Goal: Transaction & Acquisition: Purchase product/service

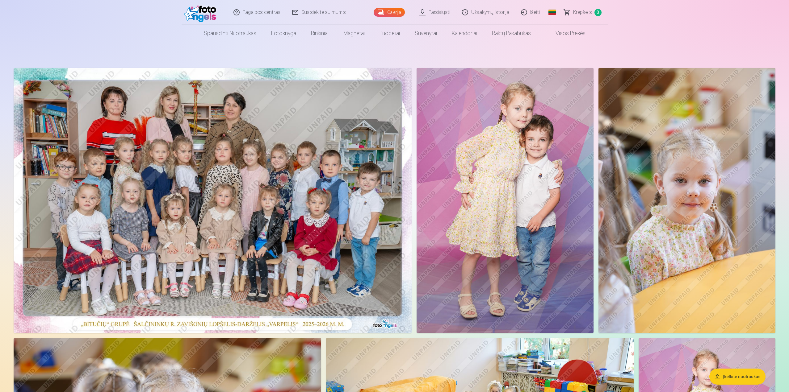
click at [443, 14] on link "Parsisiųsti" at bounding box center [435, 12] width 43 height 25
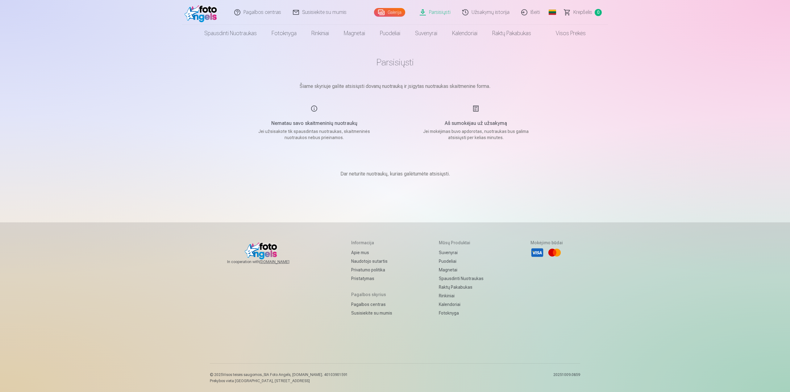
click at [398, 12] on link "Galerija" at bounding box center [389, 12] width 31 height 9
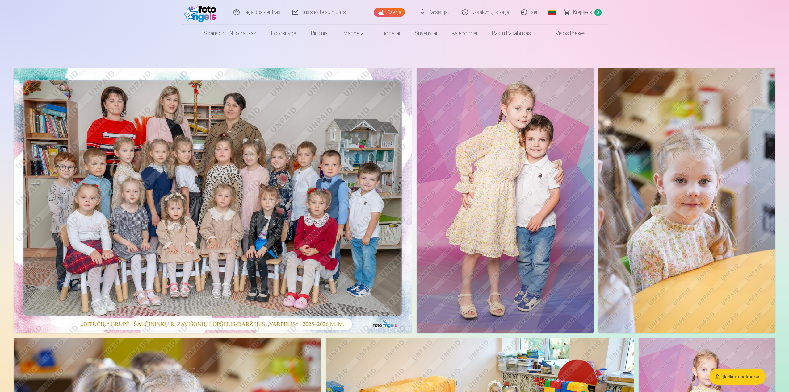
click at [285, 176] on img at bounding box center [213, 201] width 398 height 266
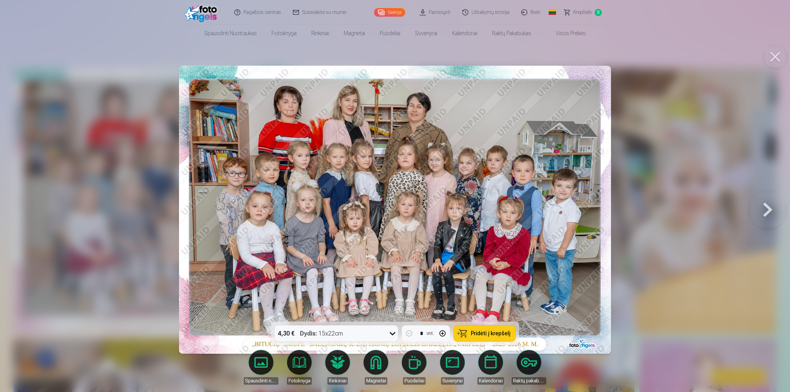
click at [392, 333] on icon at bounding box center [393, 334] width 10 height 10
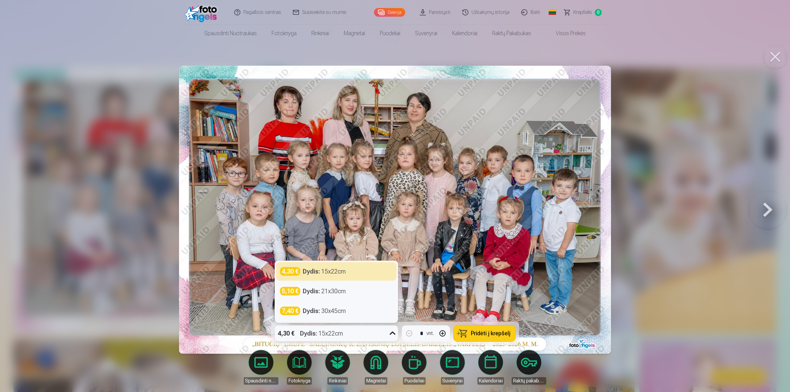
click at [392, 333] on icon at bounding box center [393, 334] width 10 height 10
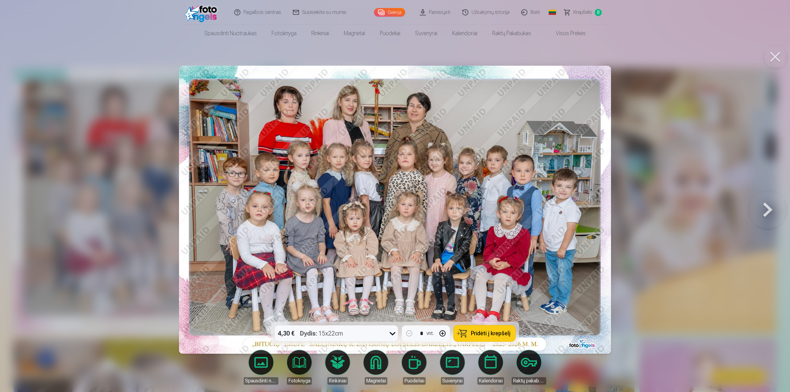
click at [486, 333] on span "Pridėti į krepšelį" at bounding box center [491, 334] width 40 height 6
click at [766, 215] on button at bounding box center [768, 210] width 40 height 212
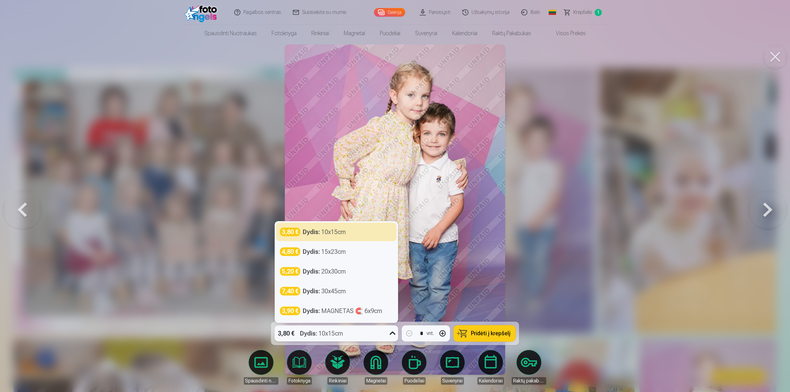
click at [394, 333] on icon at bounding box center [393, 333] width 6 height 3
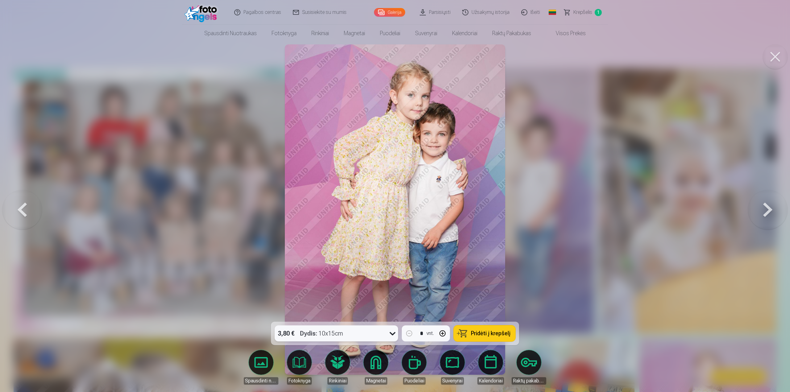
click at [393, 333] on icon at bounding box center [393, 334] width 10 height 10
click at [489, 333] on span "Pridėti į krepšelį" at bounding box center [491, 334] width 40 height 6
click at [767, 213] on button at bounding box center [768, 210] width 40 height 212
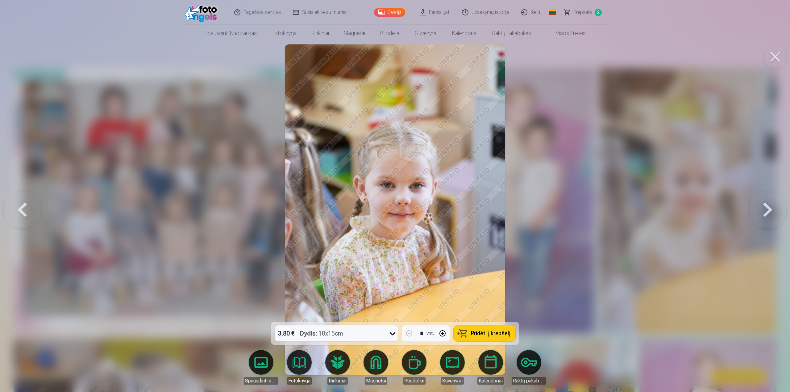
click at [767, 213] on button at bounding box center [768, 210] width 40 height 212
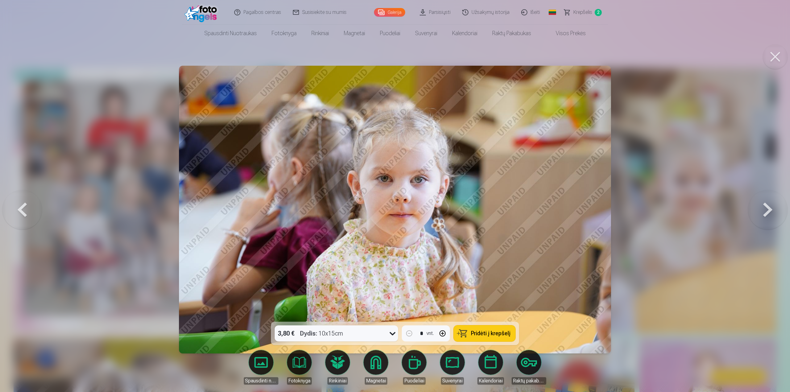
click at [768, 210] on button at bounding box center [768, 210] width 40 height 212
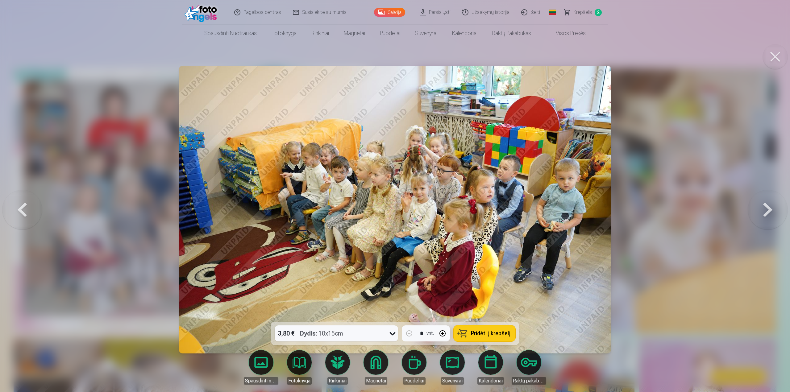
click at [768, 210] on button at bounding box center [768, 210] width 40 height 212
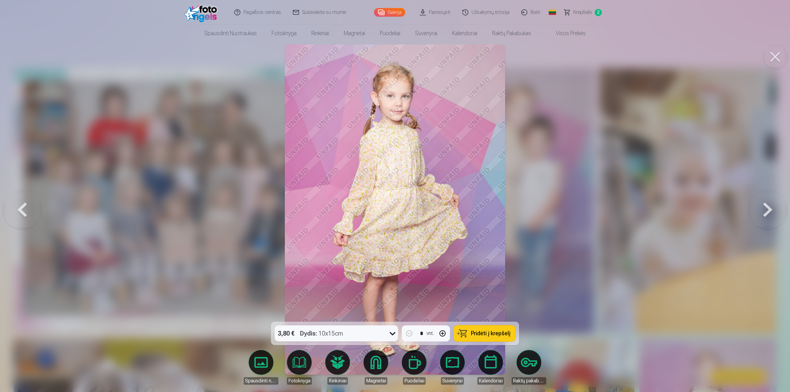
click at [479, 334] on span "Pridėti į krepšelį" at bounding box center [491, 334] width 40 height 6
click at [768, 210] on button at bounding box center [768, 210] width 40 height 212
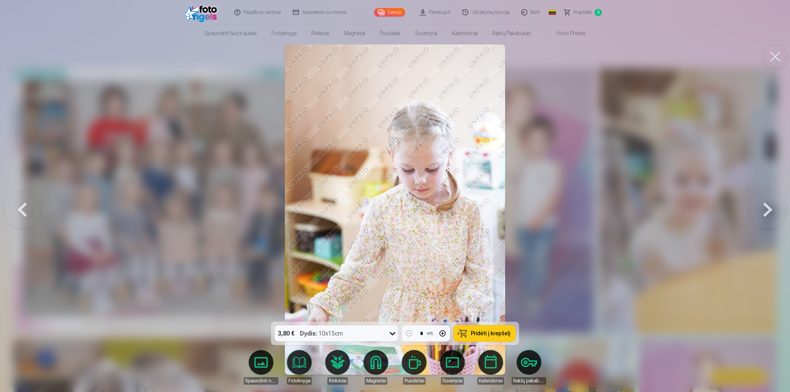
click at [769, 213] on button at bounding box center [768, 210] width 40 height 212
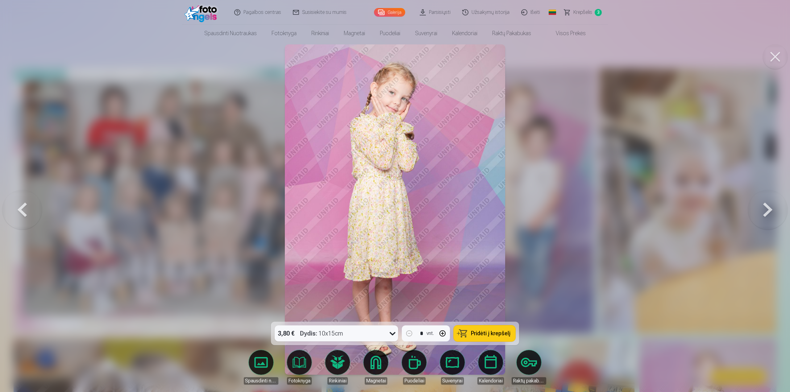
click at [769, 212] on button at bounding box center [768, 210] width 40 height 212
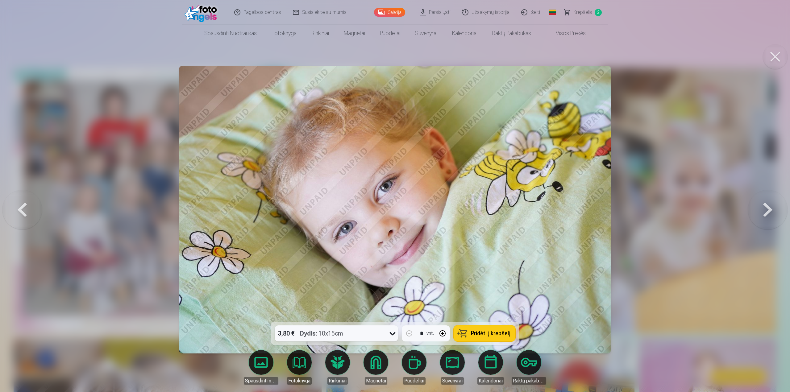
click at [769, 212] on button at bounding box center [768, 210] width 40 height 212
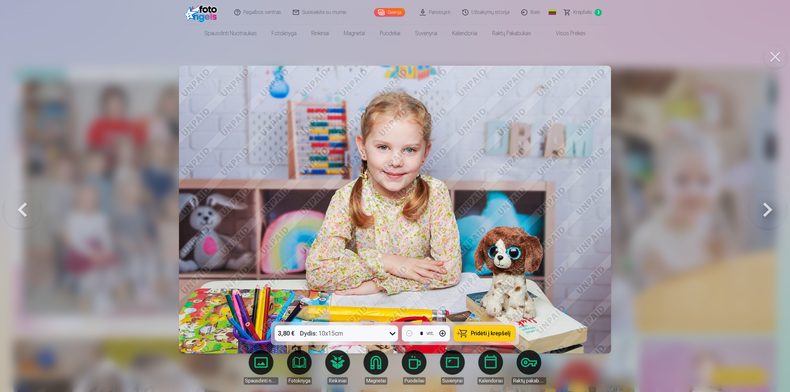
click at [767, 212] on button at bounding box center [768, 210] width 40 height 212
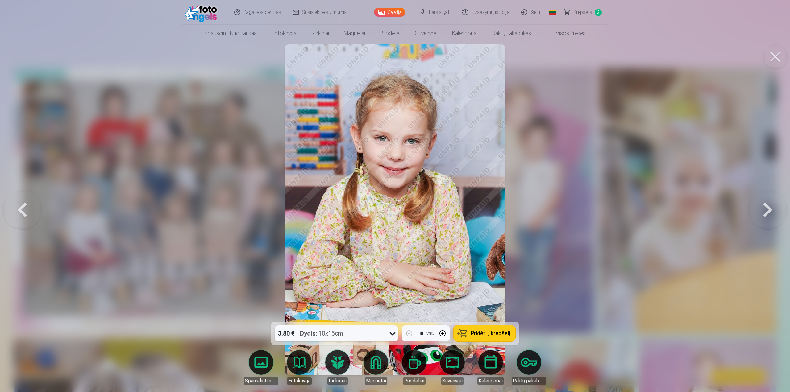
click at [766, 213] on button at bounding box center [768, 210] width 40 height 212
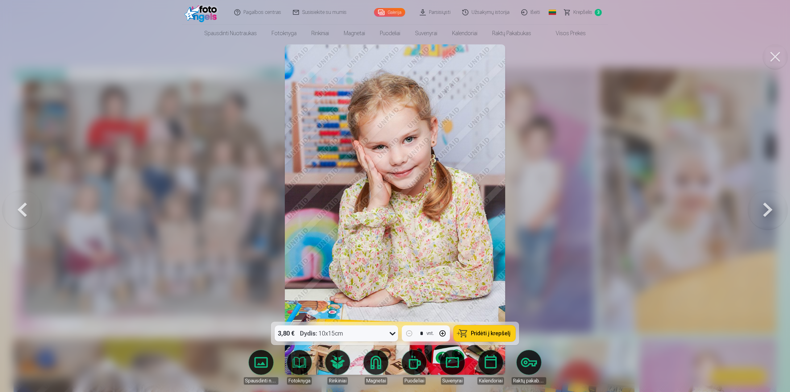
click at [767, 213] on button at bounding box center [768, 210] width 40 height 212
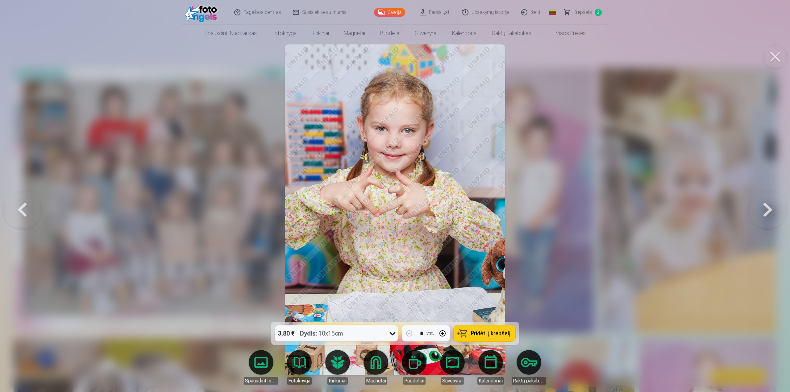
click at [767, 213] on button at bounding box center [768, 210] width 40 height 212
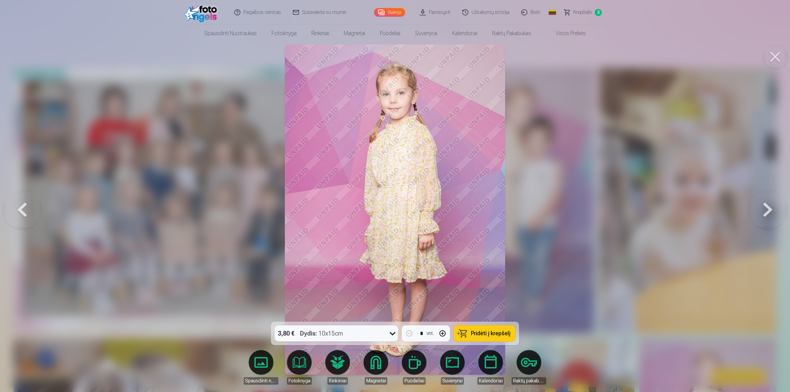
click at [767, 213] on button at bounding box center [768, 210] width 40 height 212
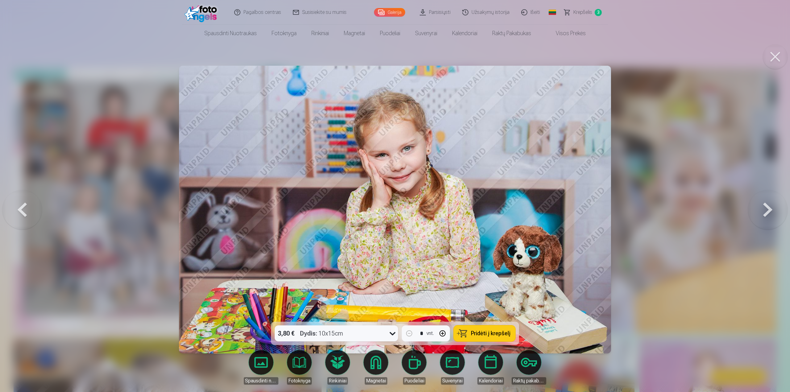
click at [767, 213] on button at bounding box center [768, 210] width 40 height 212
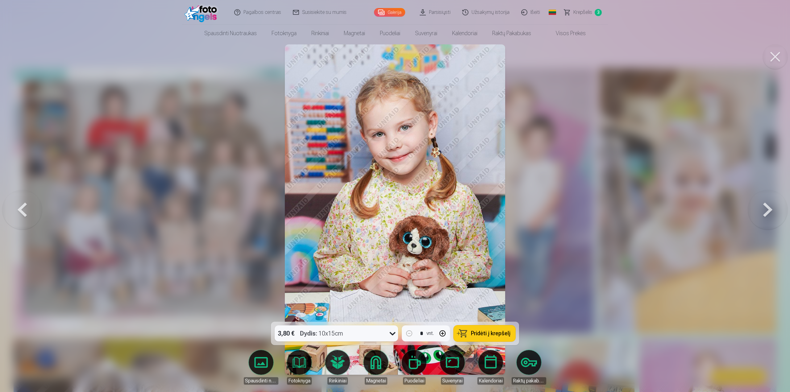
click at [767, 213] on button at bounding box center [768, 210] width 40 height 212
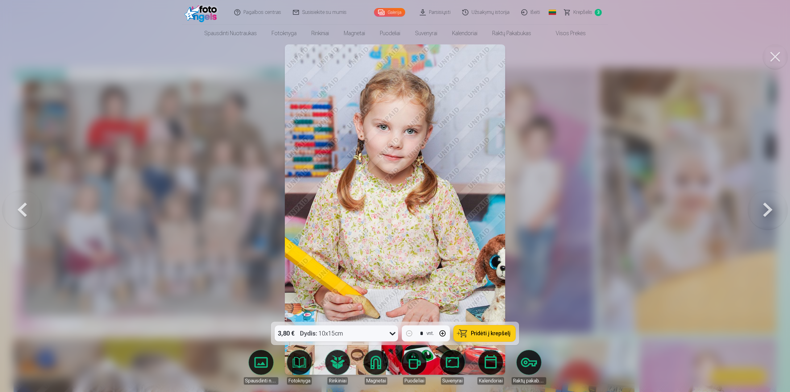
click at [445, 332] on button "button" at bounding box center [442, 333] width 15 height 15
click at [409, 331] on button "button" at bounding box center [409, 333] width 15 height 15
type input "*"
click at [485, 332] on span "Pridėti į krepšelį" at bounding box center [491, 334] width 40 height 6
click at [763, 213] on button at bounding box center [768, 210] width 40 height 212
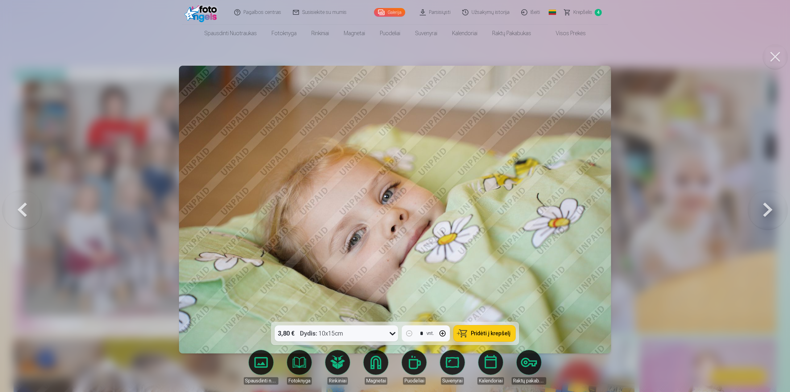
click at [763, 213] on button at bounding box center [768, 210] width 40 height 212
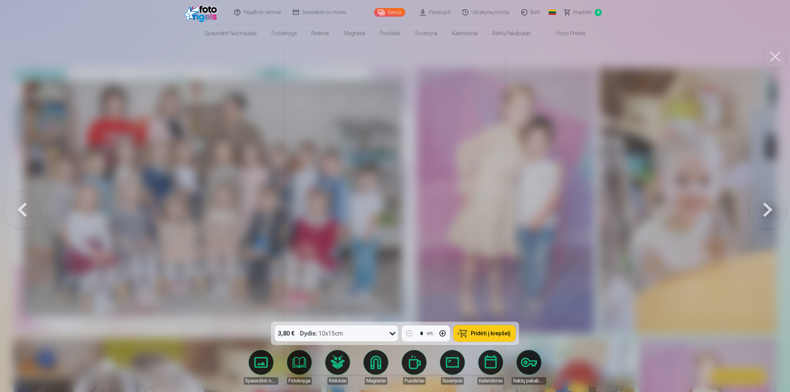
click at [763, 213] on button at bounding box center [768, 210] width 40 height 212
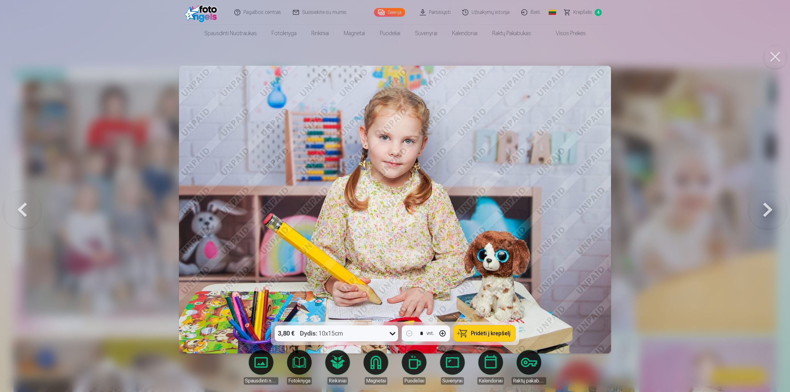
click at [763, 213] on button at bounding box center [768, 210] width 40 height 212
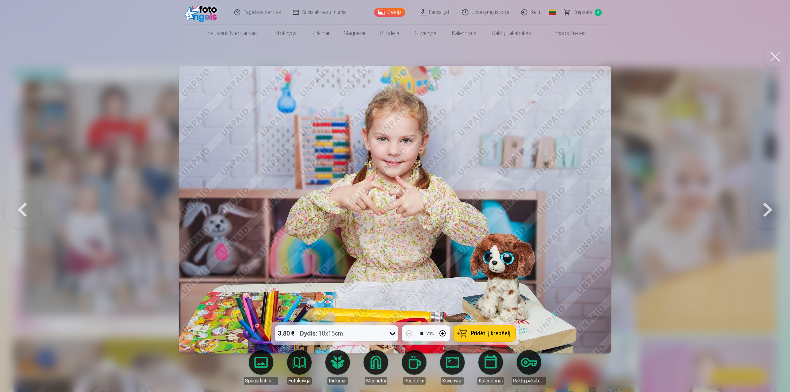
click at [763, 213] on button at bounding box center [768, 210] width 40 height 212
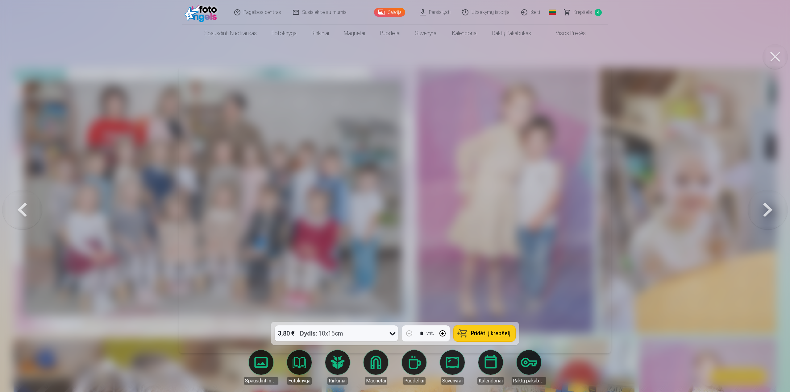
click at [763, 213] on button at bounding box center [768, 210] width 40 height 212
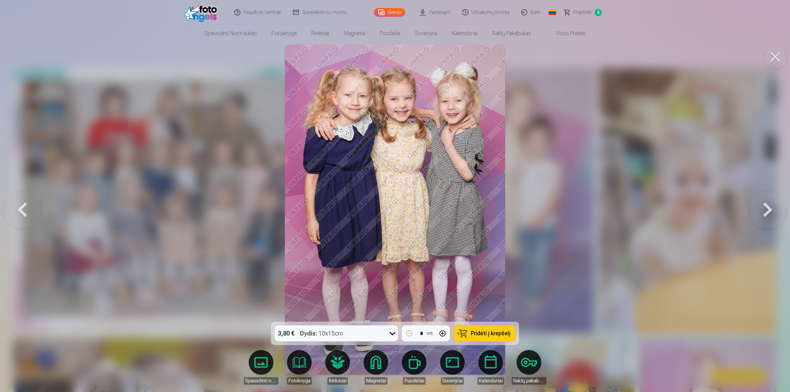
click at [482, 336] on span "Pridėti į krepšelį" at bounding box center [491, 334] width 40 height 6
click at [769, 210] on button at bounding box center [768, 210] width 40 height 212
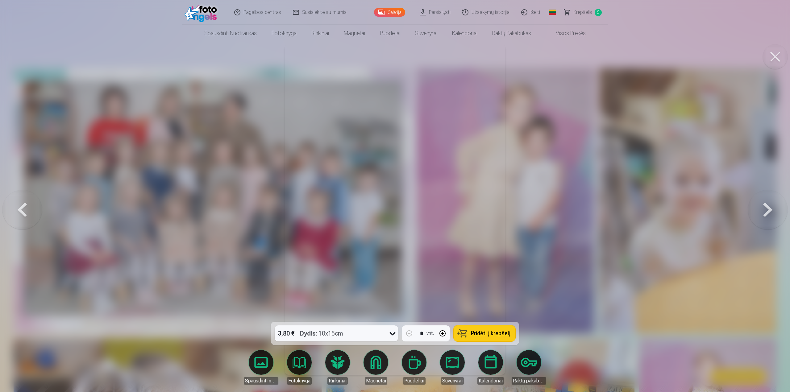
click at [767, 213] on button at bounding box center [768, 210] width 40 height 212
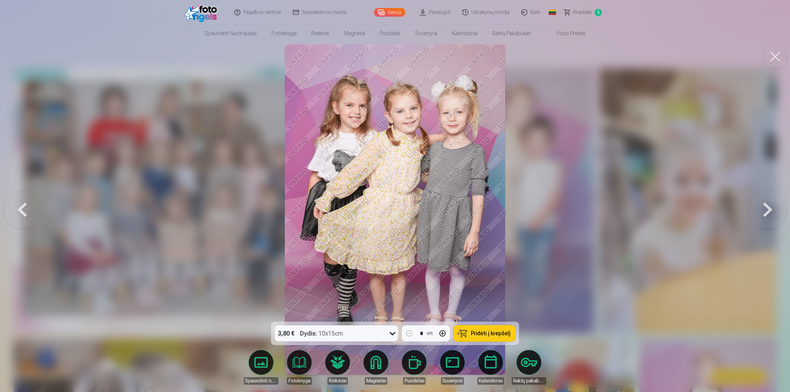
click at [486, 334] on span "Pridėti į krepšelį" at bounding box center [491, 334] width 40 height 6
click at [768, 211] on button at bounding box center [768, 210] width 40 height 212
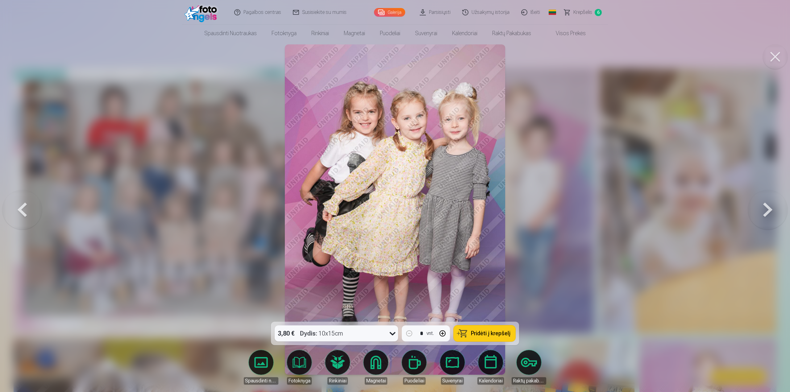
click at [24, 208] on button at bounding box center [22, 210] width 40 height 212
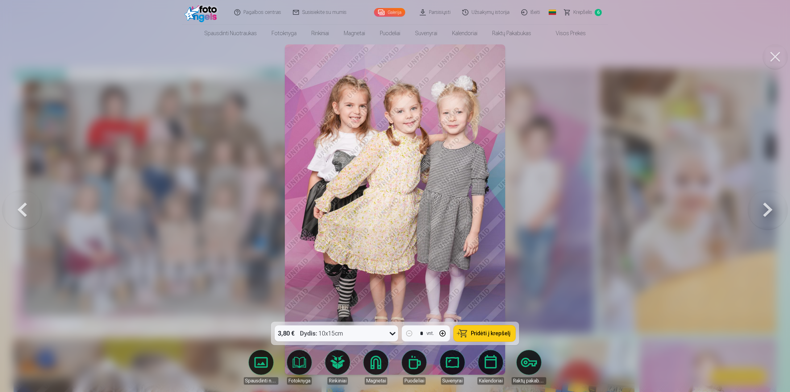
click at [769, 207] on button at bounding box center [768, 210] width 40 height 212
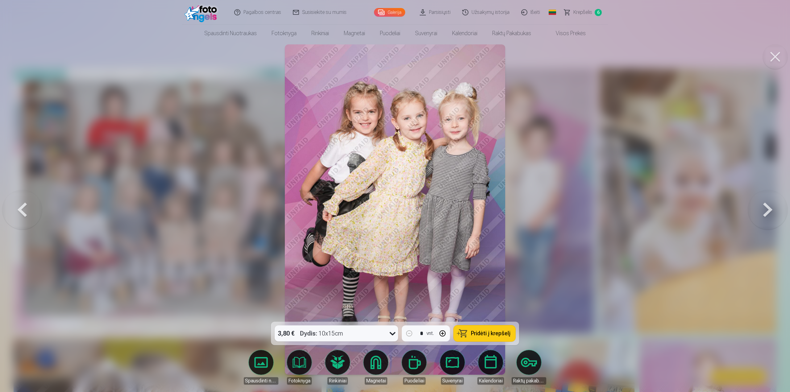
click at [769, 207] on button at bounding box center [768, 210] width 40 height 212
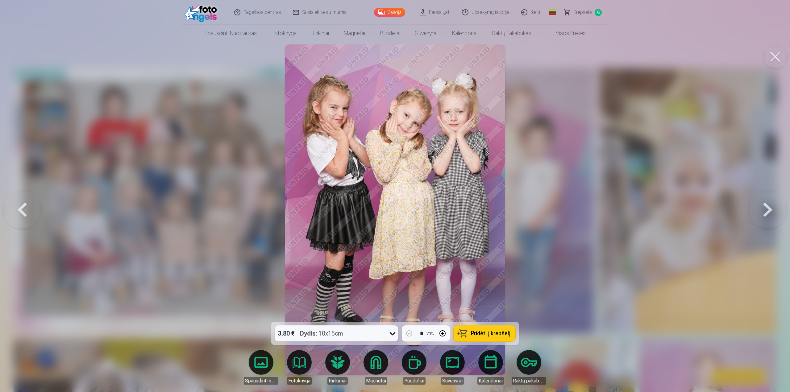
click at [496, 334] on span "Pridėti į krepšelį" at bounding box center [491, 334] width 40 height 6
click at [768, 212] on button at bounding box center [768, 210] width 40 height 212
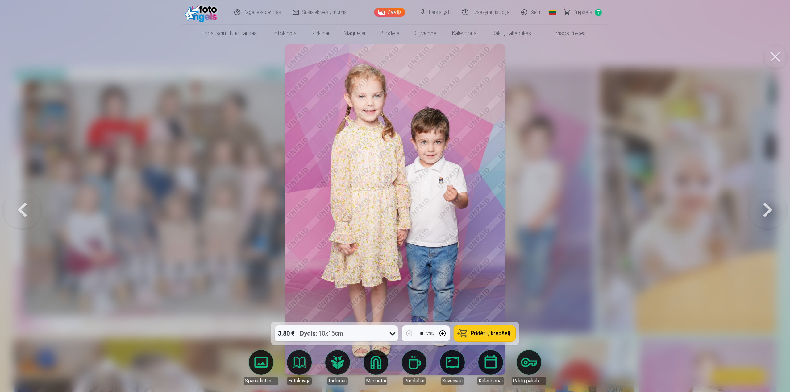
click at [768, 212] on button at bounding box center [768, 210] width 40 height 212
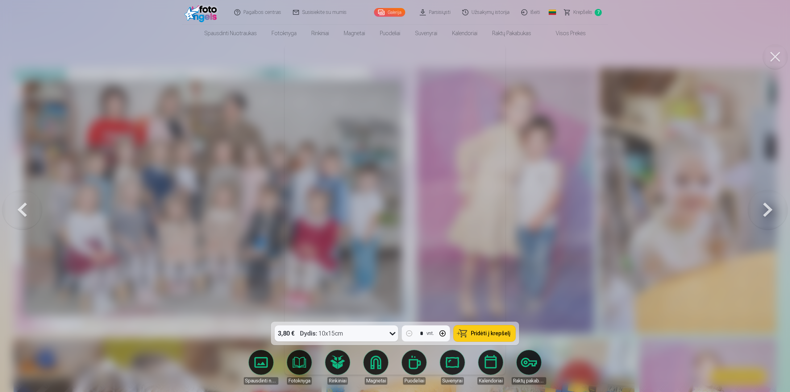
click at [768, 212] on button at bounding box center [768, 210] width 40 height 212
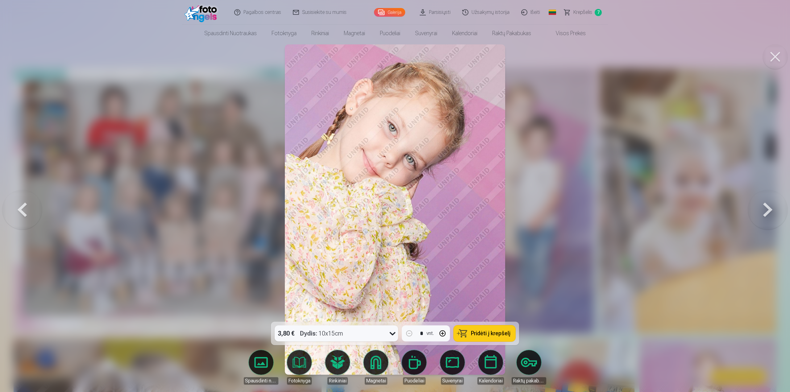
click at [768, 212] on button at bounding box center [768, 210] width 40 height 212
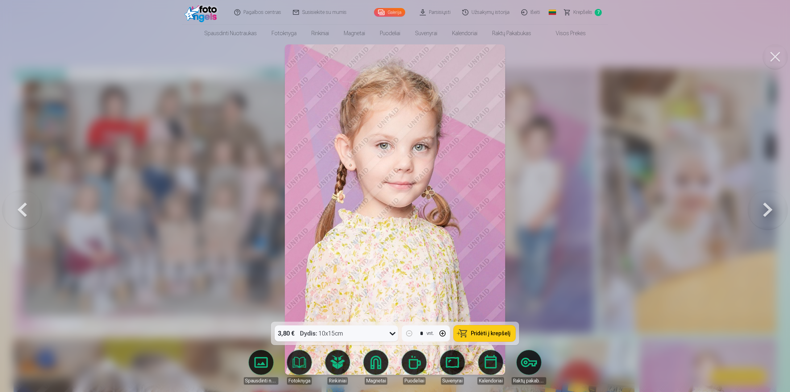
click at [768, 212] on button at bounding box center [768, 210] width 40 height 212
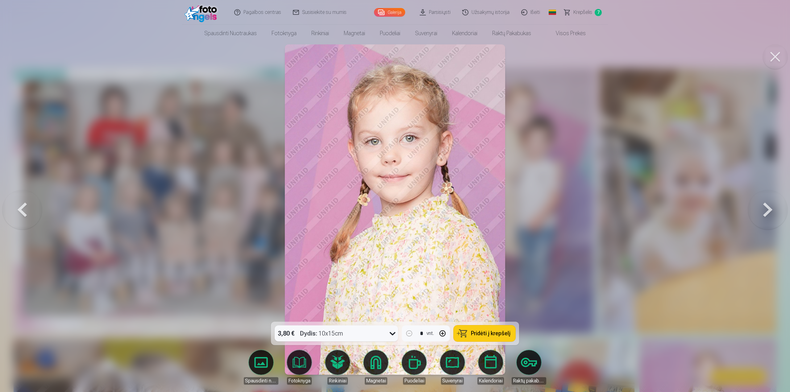
click at [24, 208] on button at bounding box center [22, 210] width 40 height 212
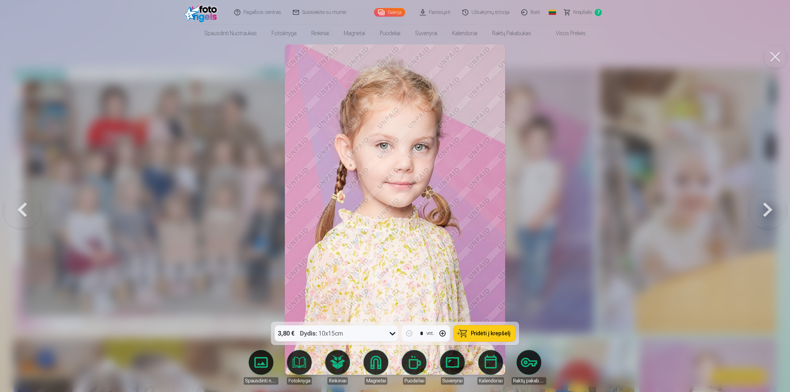
click at [479, 334] on span "Pridėti į krepšelį" at bounding box center [491, 334] width 40 height 6
click at [767, 213] on button at bounding box center [768, 210] width 40 height 212
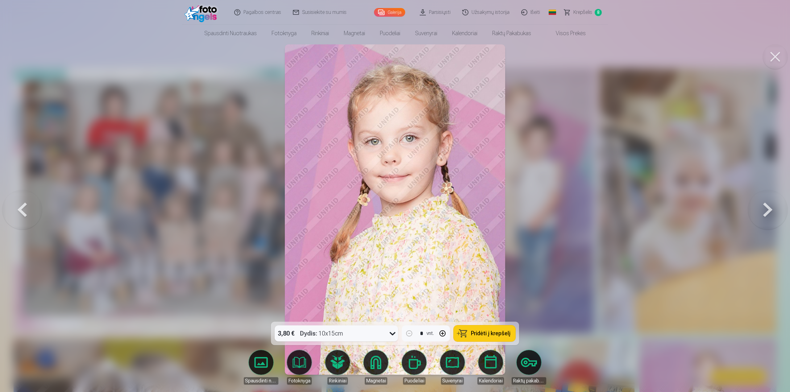
click at [767, 213] on button at bounding box center [768, 210] width 40 height 212
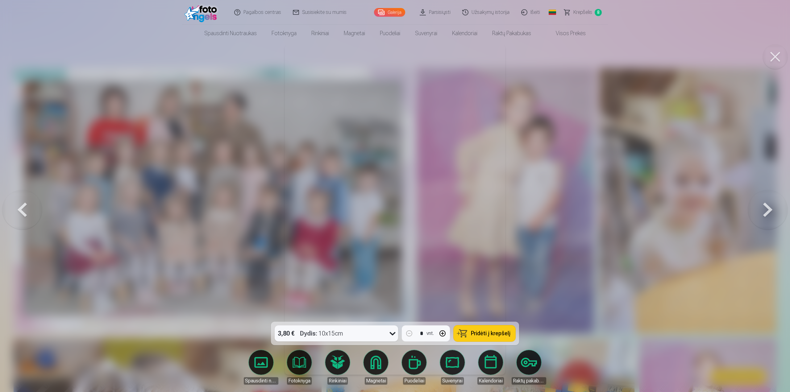
click at [767, 213] on button at bounding box center [768, 210] width 40 height 212
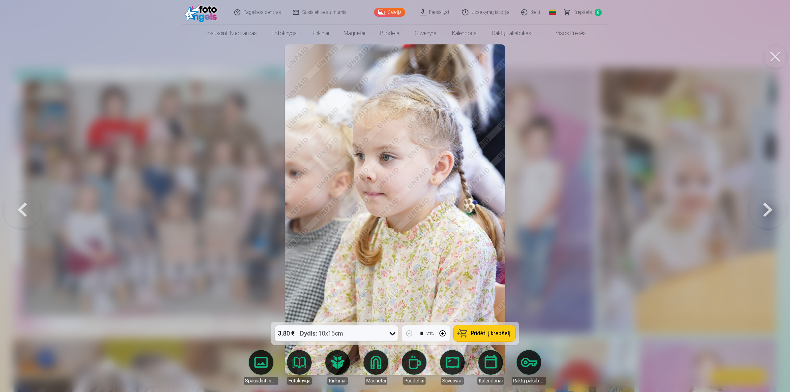
click at [767, 212] on button at bounding box center [768, 210] width 40 height 212
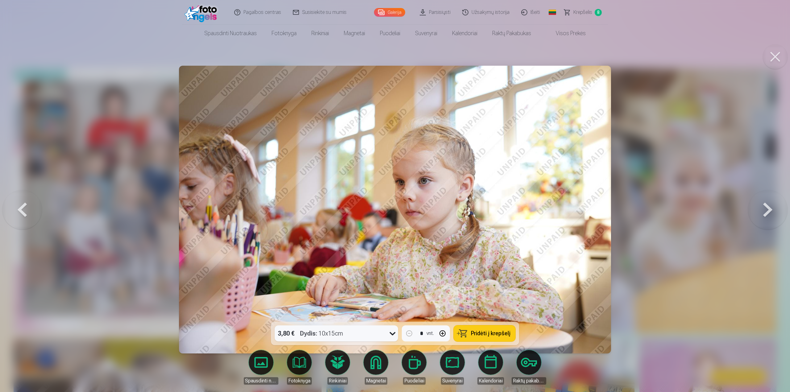
click at [767, 212] on button at bounding box center [768, 210] width 40 height 212
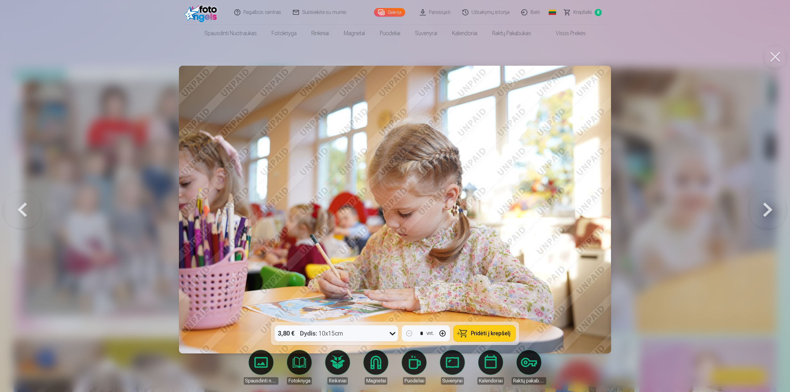
click at [767, 212] on button at bounding box center [768, 210] width 40 height 212
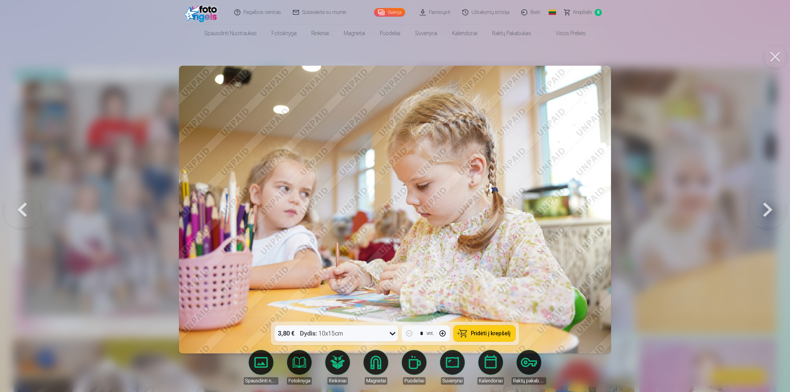
click at [767, 212] on button at bounding box center [768, 210] width 40 height 212
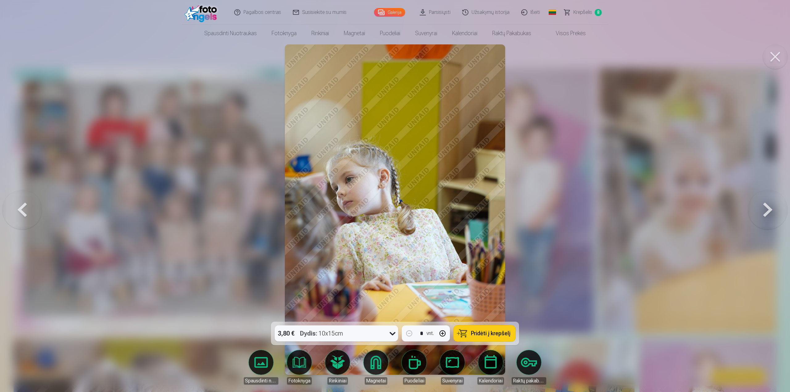
click at [767, 212] on button at bounding box center [768, 210] width 40 height 212
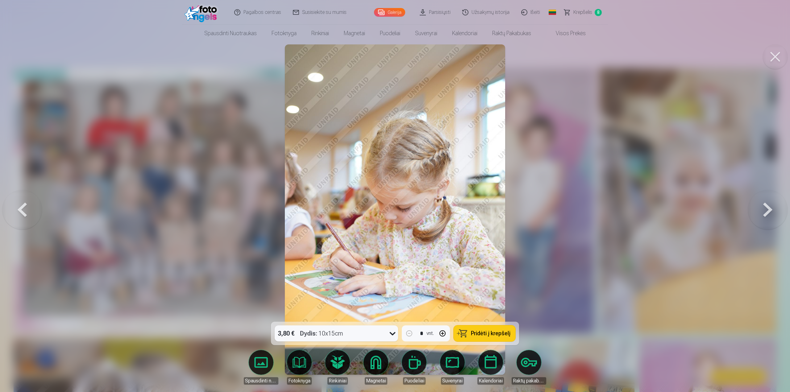
click at [767, 212] on button at bounding box center [768, 210] width 40 height 212
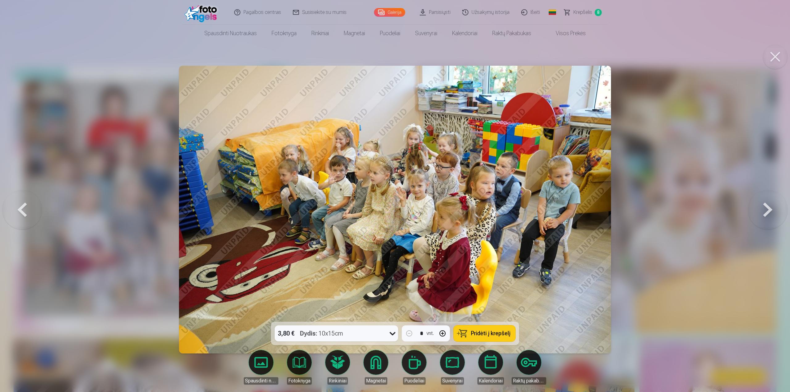
click at [767, 212] on button at bounding box center [768, 210] width 40 height 212
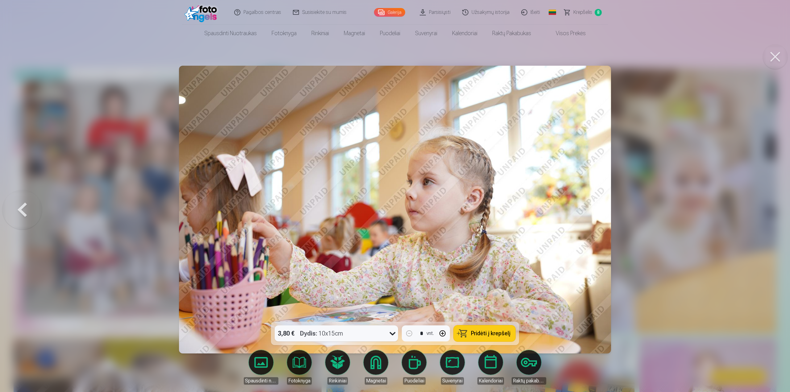
click at [767, 212] on div at bounding box center [395, 196] width 790 height 392
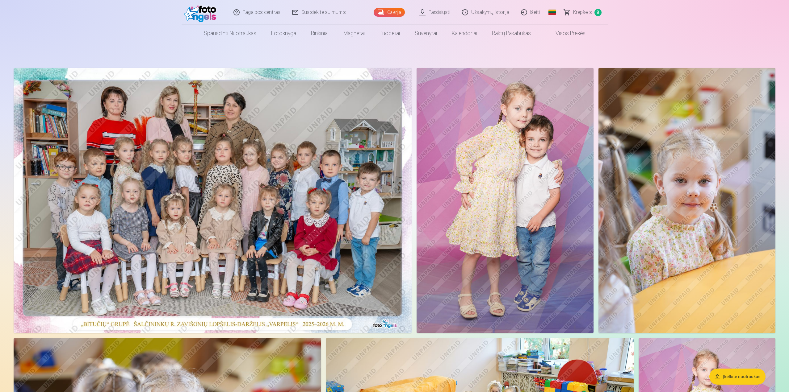
click at [589, 11] on span "Krepšelis" at bounding box center [582, 12] width 19 height 7
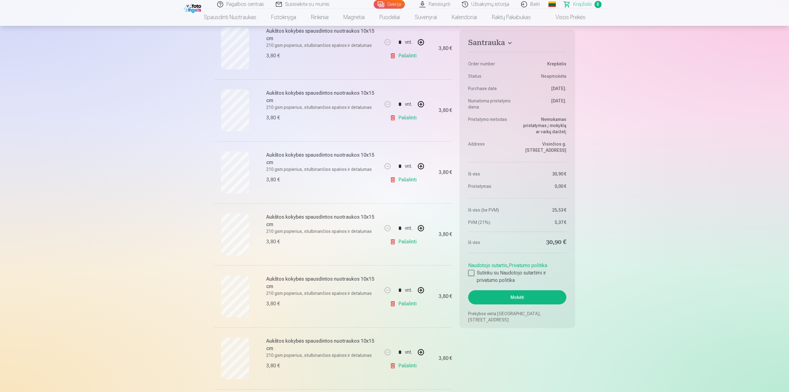
scroll to position [154, 0]
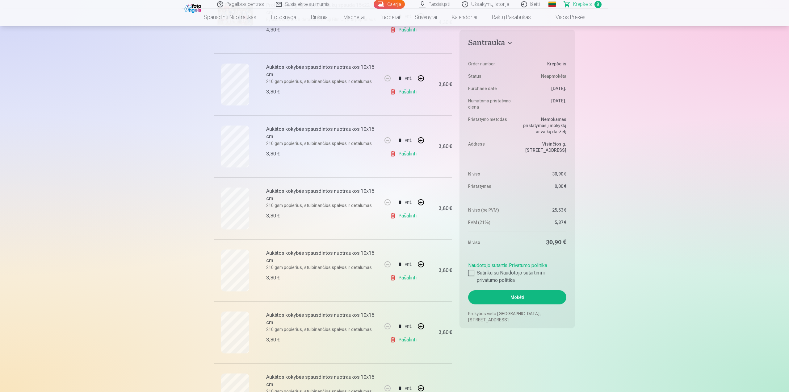
click at [408, 218] on link "Pašalinti" at bounding box center [404, 216] width 29 height 12
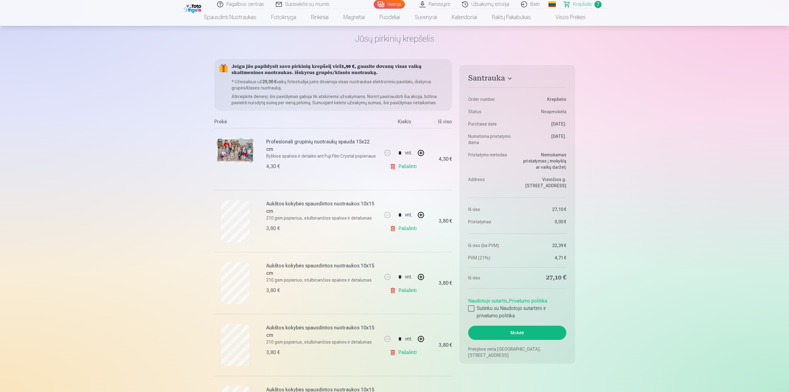
scroll to position [0, 0]
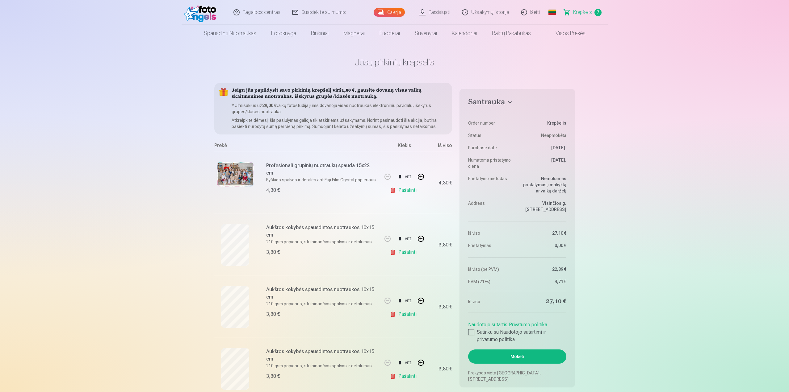
click at [399, 12] on link "Galerija" at bounding box center [389, 12] width 31 height 9
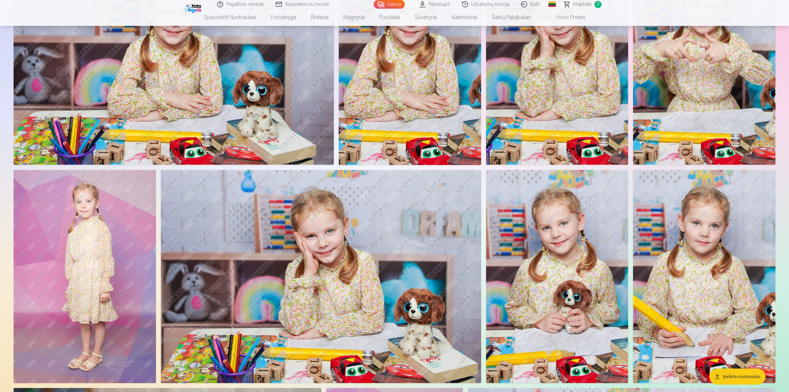
scroll to position [803, 0]
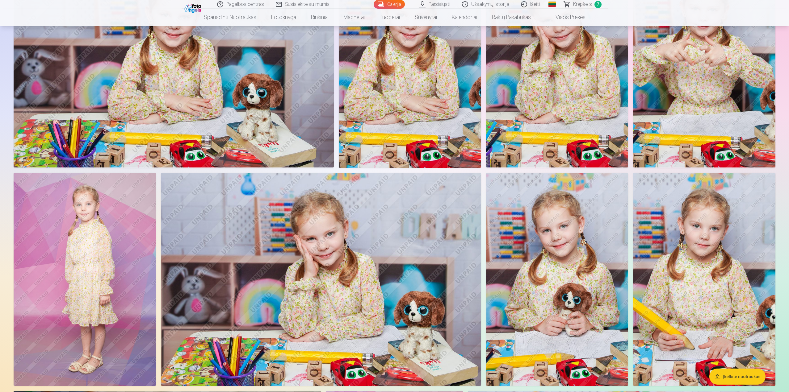
click at [573, 241] on img at bounding box center [557, 279] width 142 height 213
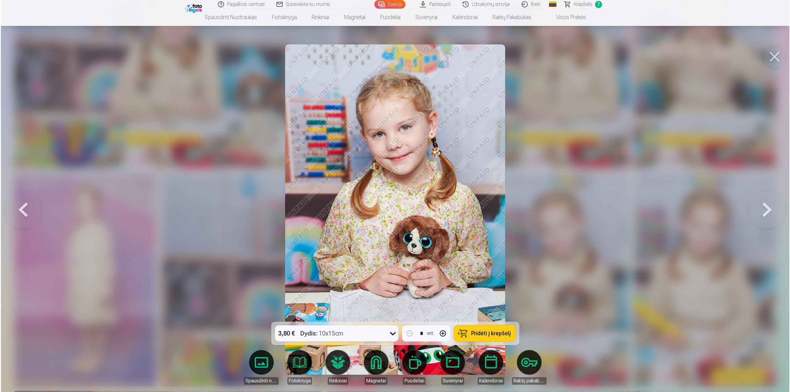
scroll to position [866, 0]
click at [502, 334] on span "Pridėti į krepšelį" at bounding box center [491, 334] width 40 height 6
click at [583, 4] on span "Krepšelis" at bounding box center [583, 4] width 19 height 7
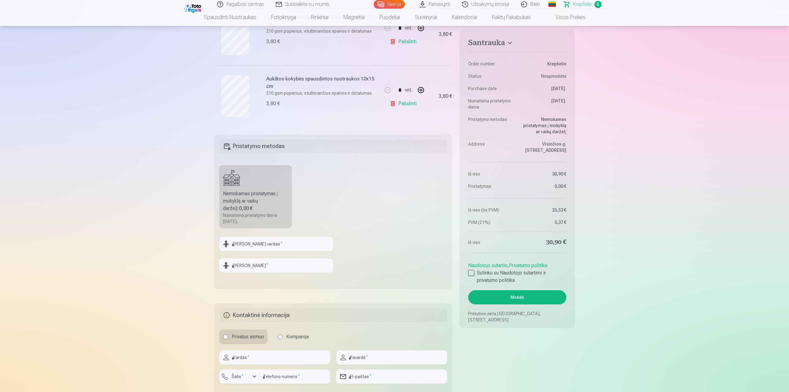
scroll to position [525, 0]
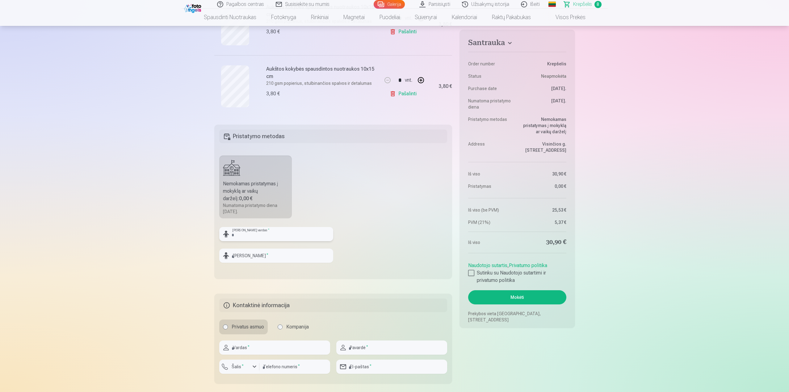
click at [250, 233] on input "text" at bounding box center [276, 234] width 114 height 14
type input "******"
click at [244, 256] on input "text" at bounding box center [276, 256] width 114 height 14
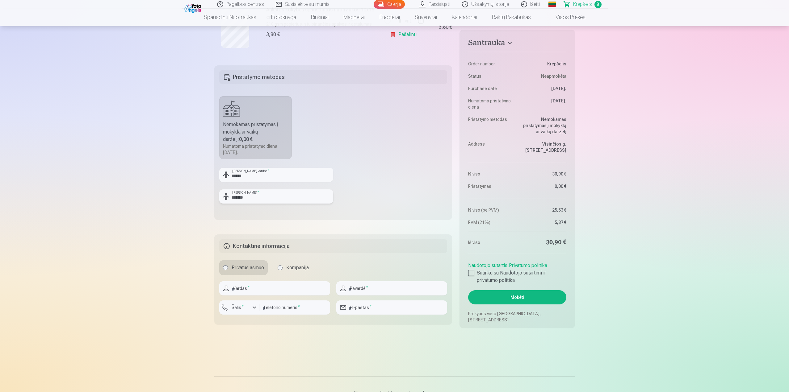
scroll to position [587, 0]
type input "*******"
click at [251, 285] on input "text" at bounding box center [274, 286] width 111 height 14
type input "*******"
click at [254, 304] on div "button" at bounding box center [254, 305] width 7 height 7
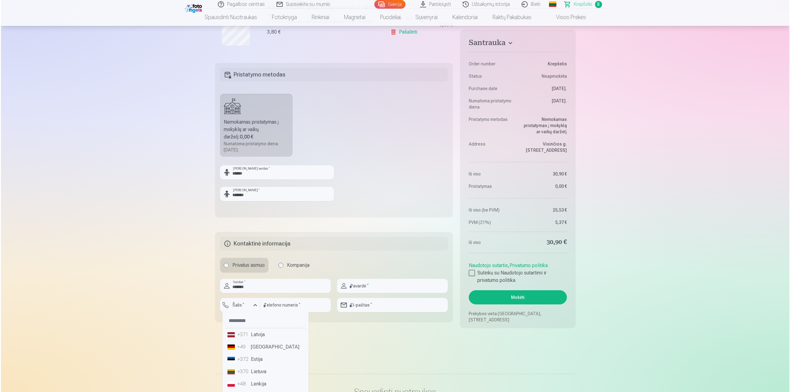
scroll to position [31, 0]
click at [251, 341] on li "+370 Lietuva" at bounding box center [264, 341] width 81 height 12
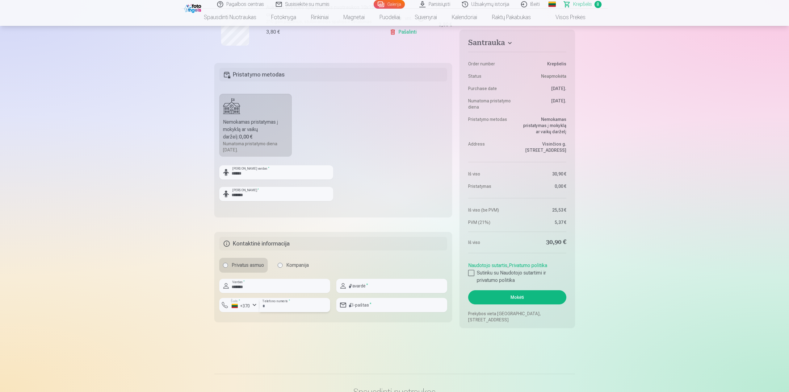
click at [295, 307] on input "number" at bounding box center [294, 305] width 71 height 14
type input "********"
click at [353, 288] on input "text" at bounding box center [391, 286] width 111 height 14
type input "*******"
click at [366, 304] on input "email" at bounding box center [391, 305] width 111 height 14
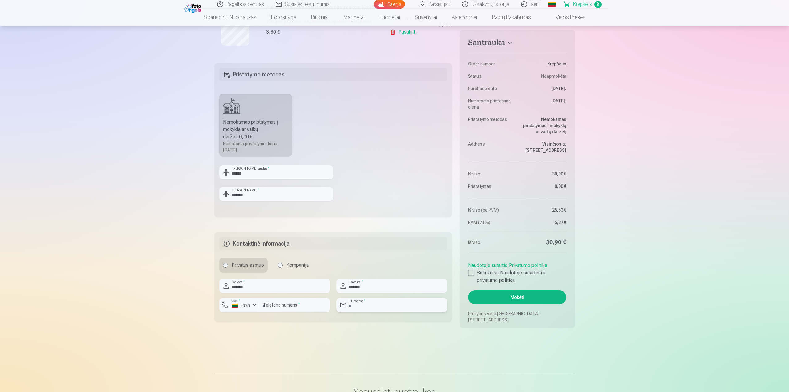
type input "**********"
click at [473, 273] on div at bounding box center [471, 273] width 6 height 6
click at [509, 298] on button "Mokėti" at bounding box center [517, 298] width 98 height 14
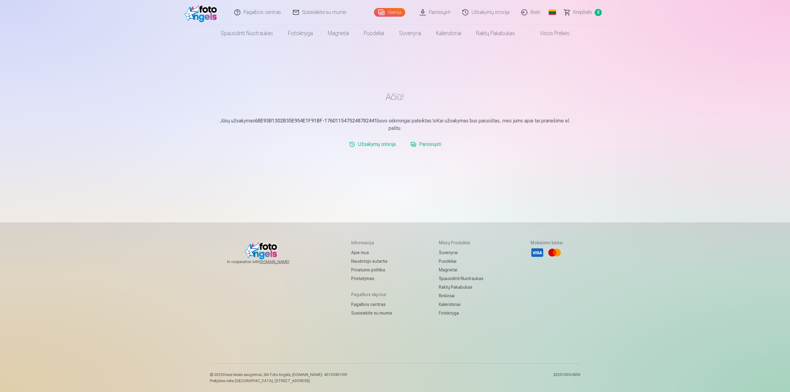
click at [436, 145] on link "Parsisiųsti" at bounding box center [426, 144] width 36 height 12
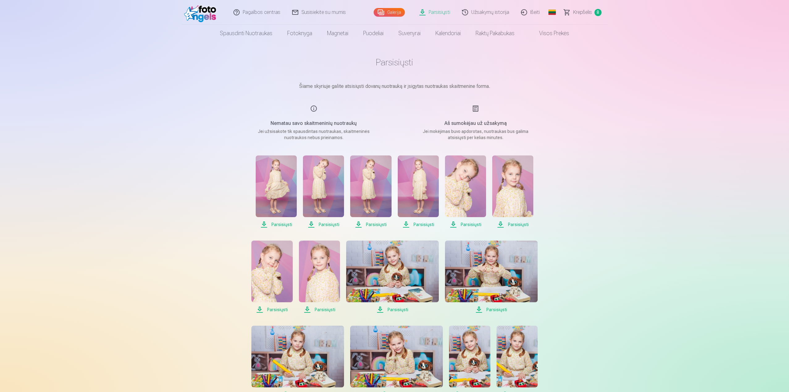
click at [279, 224] on span "Parsisiųsti" at bounding box center [276, 224] width 41 height 7
click at [329, 225] on span "Parsisiųsti" at bounding box center [323, 224] width 41 height 7
click at [370, 225] on span "Parsisiųsti" at bounding box center [370, 224] width 41 height 7
click at [421, 223] on span "Parsisiųsti" at bounding box center [418, 224] width 41 height 7
click at [469, 225] on span "Parsisiųsti" at bounding box center [465, 224] width 41 height 7
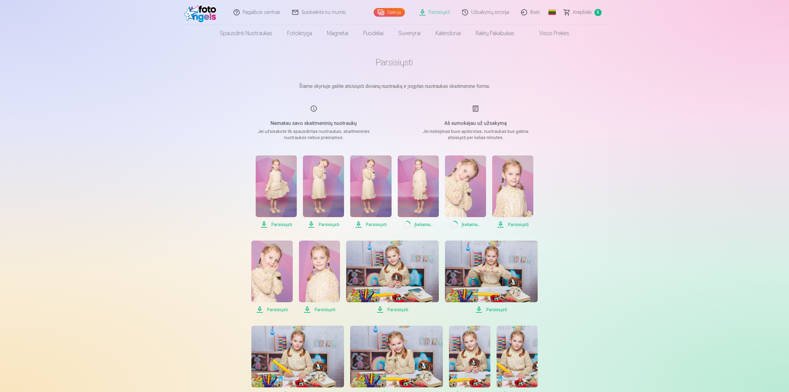
click at [516, 225] on span "Parsisiųsti" at bounding box center [512, 224] width 41 height 7
click at [274, 310] on span "Parsisiųsti" at bounding box center [271, 309] width 41 height 7
click at [319, 308] on span "Parsisiųsti" at bounding box center [319, 309] width 41 height 7
click at [399, 310] on span "Parsisiųsti" at bounding box center [392, 309] width 93 height 7
click at [492, 311] on span "Parsisiųsti" at bounding box center [491, 309] width 93 height 7
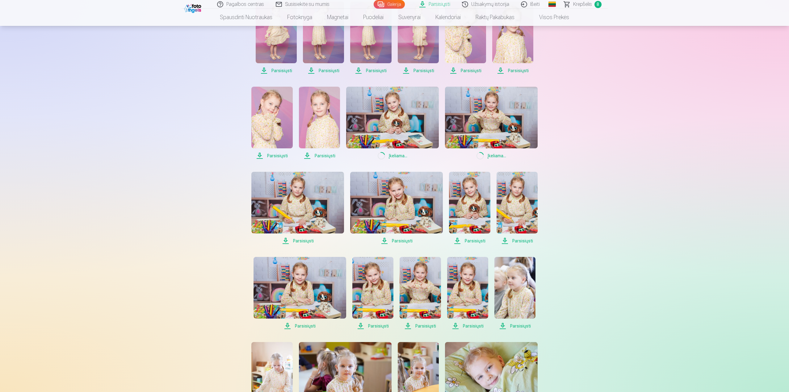
scroll to position [154, 0]
click at [302, 241] on span "Parsisiųsti" at bounding box center [297, 240] width 93 height 7
click at [402, 242] on span "Parsisiųsti" at bounding box center [396, 240] width 93 height 7
click at [469, 241] on span "Parsisiųsti" at bounding box center [469, 240] width 41 height 7
click at [517, 241] on span "Parsisiųsti" at bounding box center [516, 240] width 41 height 7
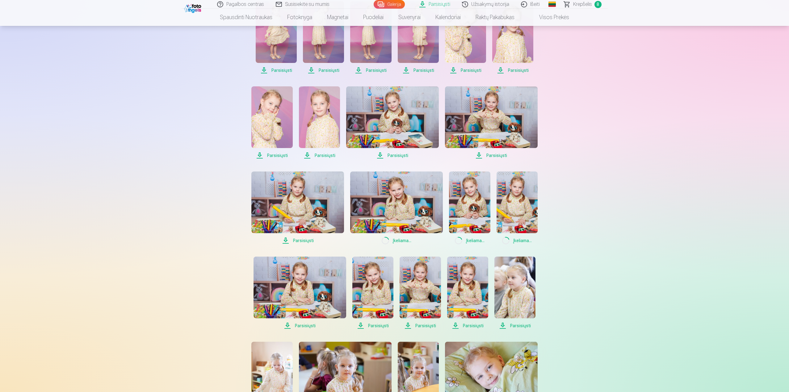
click at [306, 326] on span "Parsisiųsti" at bounding box center [299, 325] width 93 height 7
click at [380, 326] on span "Parsisiųsti" at bounding box center [372, 325] width 41 height 7
click at [426, 326] on span "Parsisiųsti" at bounding box center [419, 325] width 41 height 7
click at [471, 325] on span "Parsisiųsti" at bounding box center [467, 325] width 41 height 7
click at [520, 326] on span "Parsisiųsti" at bounding box center [514, 325] width 41 height 7
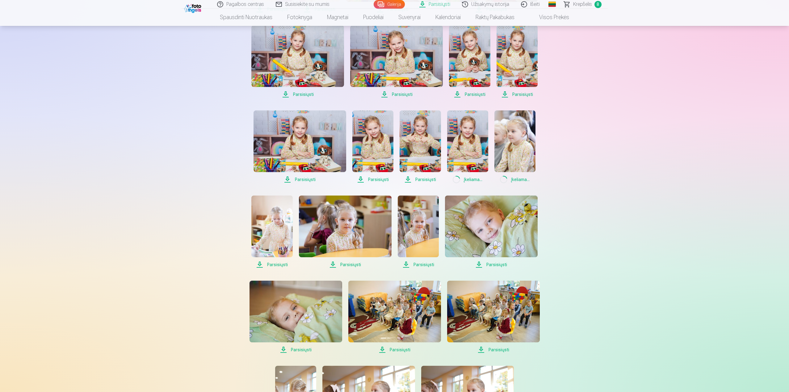
scroll to position [309, 0]
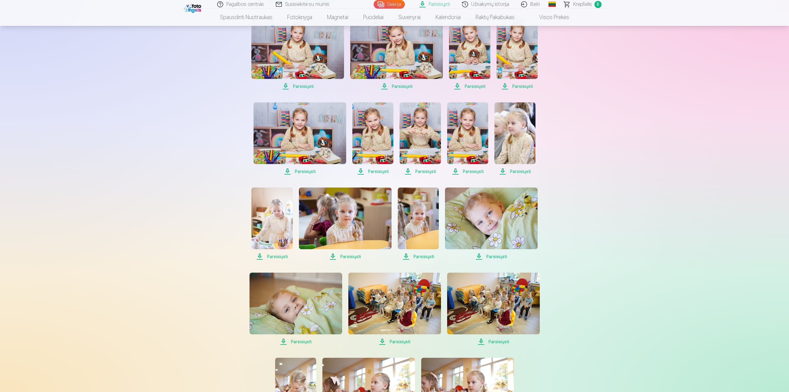
click at [277, 257] on span "Parsisiųsti" at bounding box center [271, 256] width 41 height 7
click at [345, 256] on span "Parsisiųsti" at bounding box center [345, 256] width 93 height 7
click at [423, 256] on span "Parsisiųsti" at bounding box center [418, 256] width 41 height 7
click at [494, 255] on span "Parsisiųsti" at bounding box center [491, 256] width 93 height 7
click at [301, 342] on span "Parsisiųsti" at bounding box center [295, 341] width 93 height 7
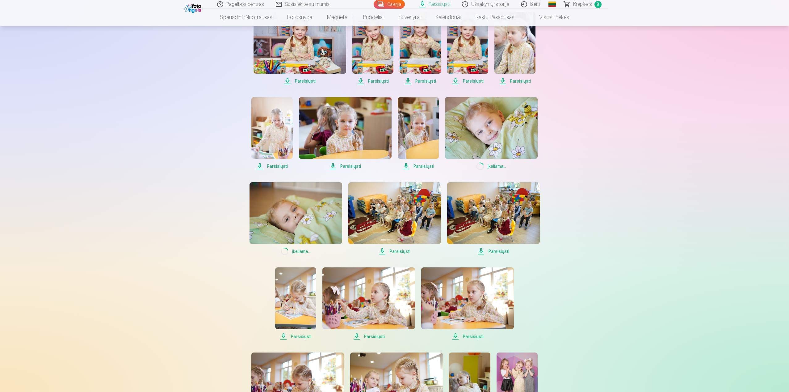
scroll to position [401, 0]
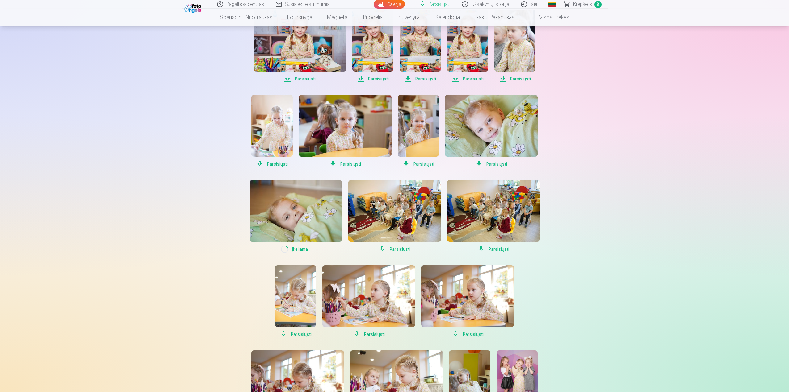
click at [403, 249] on span "Parsisiųsti" at bounding box center [394, 249] width 93 height 7
click at [500, 250] on span "Parsisiųsti" at bounding box center [493, 249] width 93 height 7
click at [294, 335] on span "Parsisiųsti" at bounding box center [295, 334] width 41 height 7
click at [365, 336] on span "Parsisiųsti" at bounding box center [368, 334] width 93 height 7
click at [465, 335] on span "Parsisiųsti" at bounding box center [467, 334] width 93 height 7
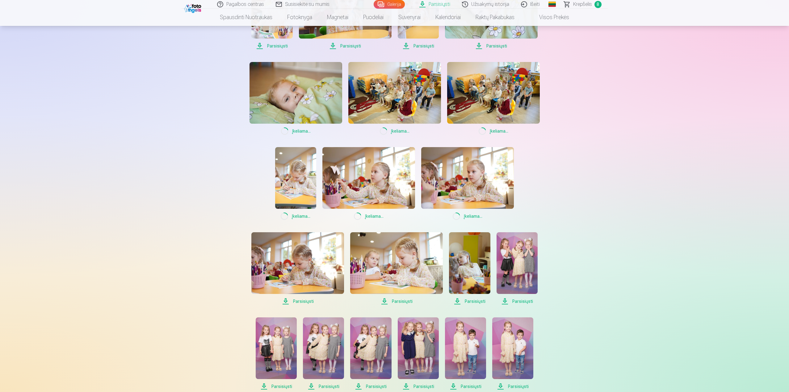
scroll to position [525, 0]
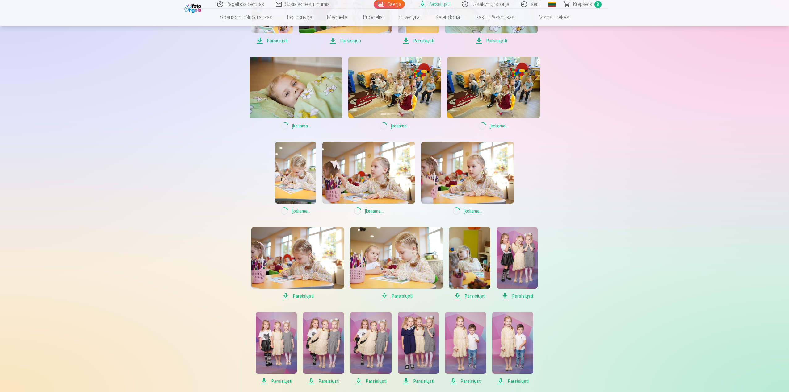
click at [300, 297] on span "Parsisiųsti" at bounding box center [297, 296] width 93 height 7
click at [403, 297] on span "Parsisiųsti" at bounding box center [396, 296] width 93 height 7
click at [473, 297] on span "Parsisiųsti" at bounding box center [469, 296] width 41 height 7
click at [520, 295] on span "Parsisiųsti" at bounding box center [516, 296] width 41 height 7
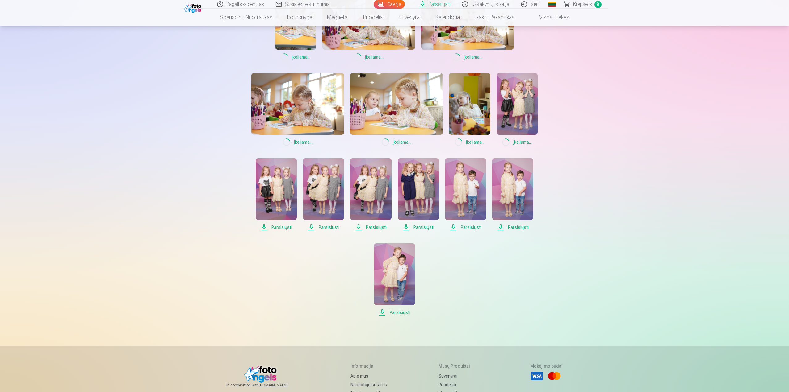
scroll to position [679, 0]
click at [284, 226] on span "Parsisiųsti" at bounding box center [276, 227] width 41 height 7
click at [326, 227] on span "Parsisiųsti" at bounding box center [323, 227] width 41 height 7
click at [382, 228] on span "Parsisiųsti" at bounding box center [370, 227] width 41 height 7
click at [427, 227] on span "Parsisiųsti" at bounding box center [418, 227] width 41 height 7
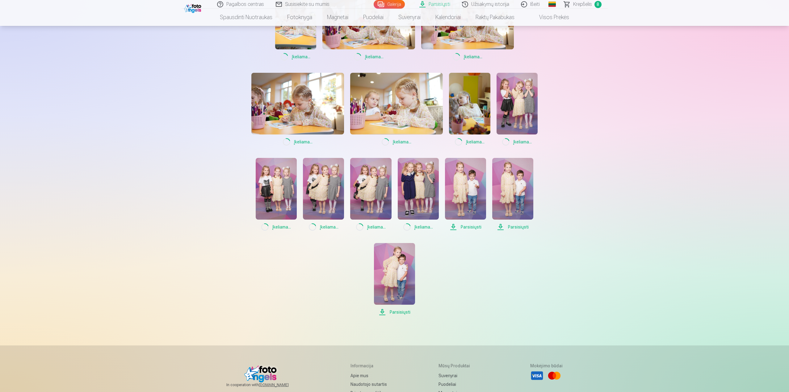
click at [472, 227] on span "Parsisiųsti" at bounding box center [465, 227] width 41 height 7
click at [517, 227] on span "Parsisiųsti" at bounding box center [512, 227] width 41 height 7
click at [406, 312] on span "Parsisiųsti" at bounding box center [394, 312] width 41 height 7
click at [520, 140] on span "Parsisiųsti" at bounding box center [516, 141] width 41 height 7
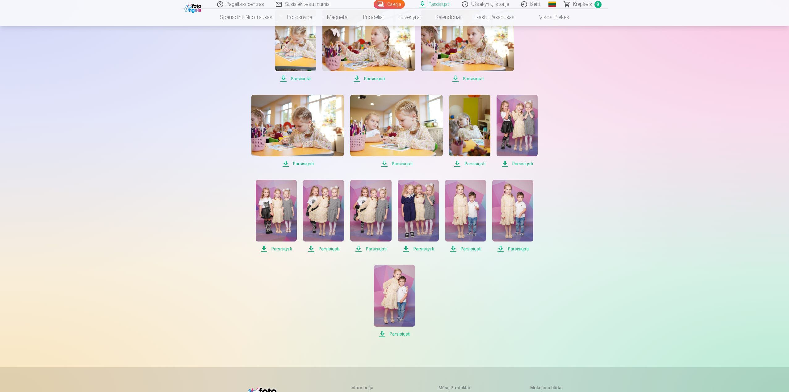
scroll to position [617, 0]
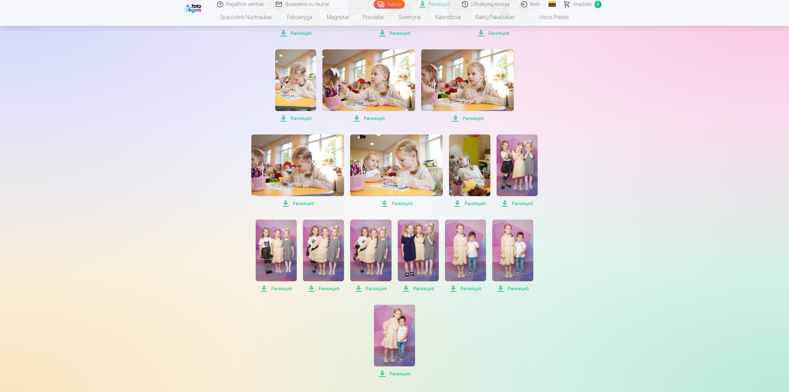
click at [521, 203] on span "Parsisiųsti" at bounding box center [516, 203] width 41 height 7
click at [276, 289] on span "Parsisiųsti" at bounding box center [276, 288] width 41 height 7
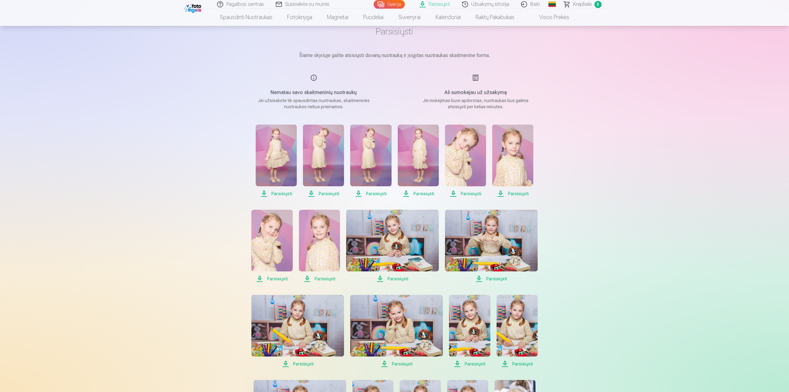
scroll to position [0, 0]
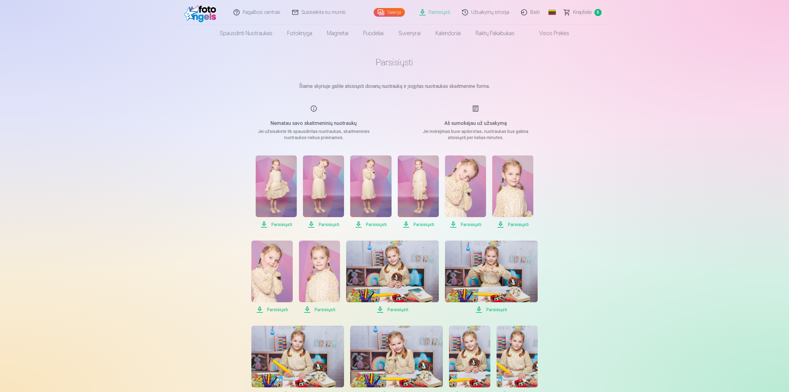
click at [416, 224] on span "Parsisiųsti" at bounding box center [418, 224] width 41 height 7
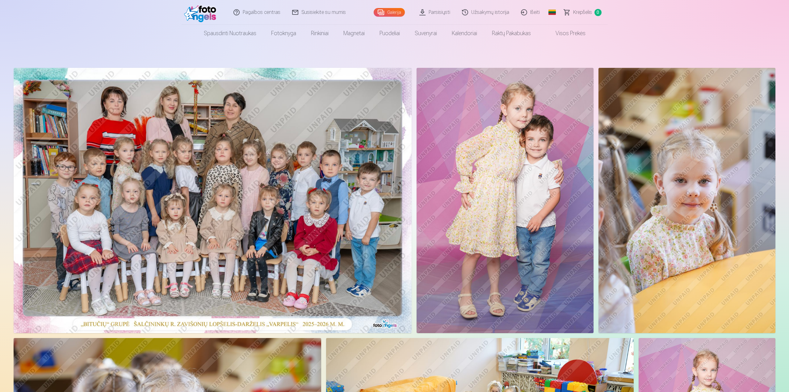
click at [439, 13] on link "Parsisiųsti" at bounding box center [435, 12] width 43 height 25
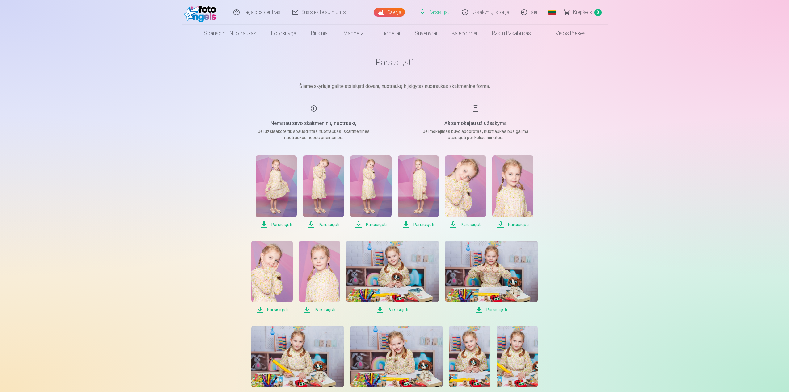
click at [423, 224] on span "Parsisiųsti" at bounding box center [418, 224] width 41 height 7
click at [278, 309] on span "Parsisiųsti" at bounding box center [271, 309] width 41 height 7
click at [325, 311] on span "Parsisiųsti" at bounding box center [319, 309] width 41 height 7
click at [399, 311] on span "Parsisiųsti" at bounding box center [392, 309] width 93 height 7
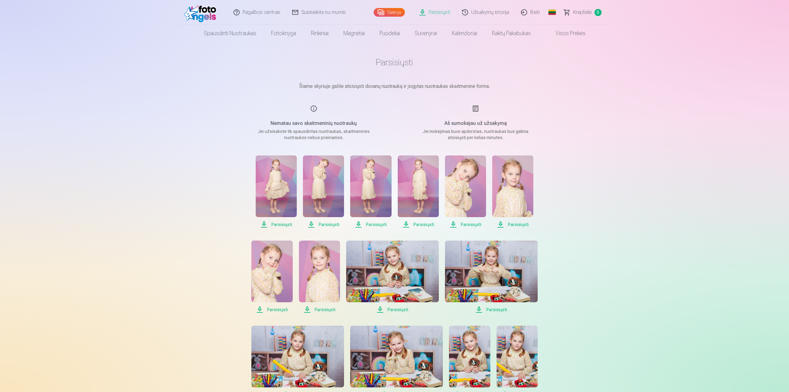
click at [491, 310] on span "Parsisiųsti" at bounding box center [491, 309] width 93 height 7
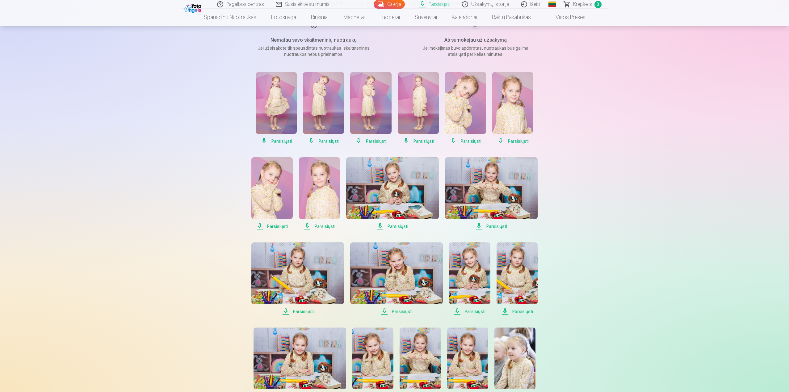
scroll to position [93, 0]
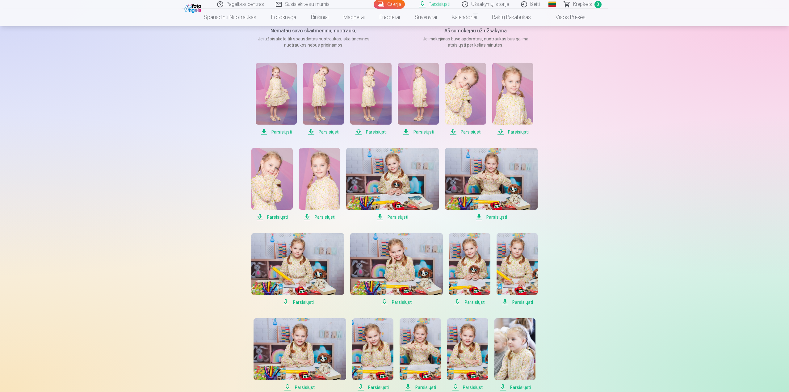
click at [297, 303] on span "Parsisiųsti" at bounding box center [297, 302] width 93 height 7
click at [404, 303] on span "Parsisiųsti" at bounding box center [396, 302] width 93 height 7
click at [471, 302] on span "Parsisiųsti" at bounding box center [469, 302] width 41 height 7
click at [519, 301] on span "Parsisiųsti" at bounding box center [516, 302] width 41 height 7
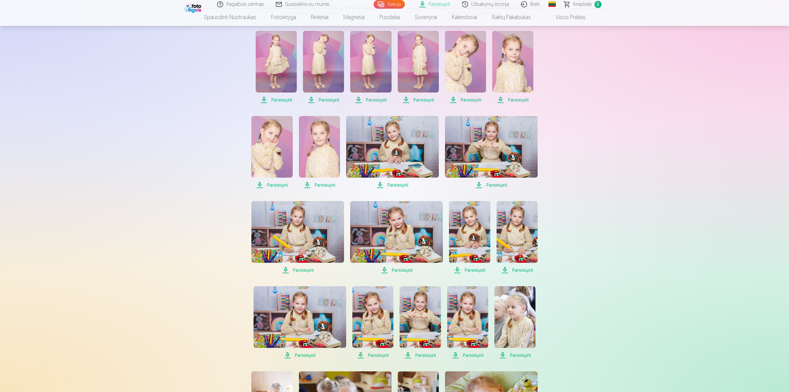
scroll to position [154, 0]
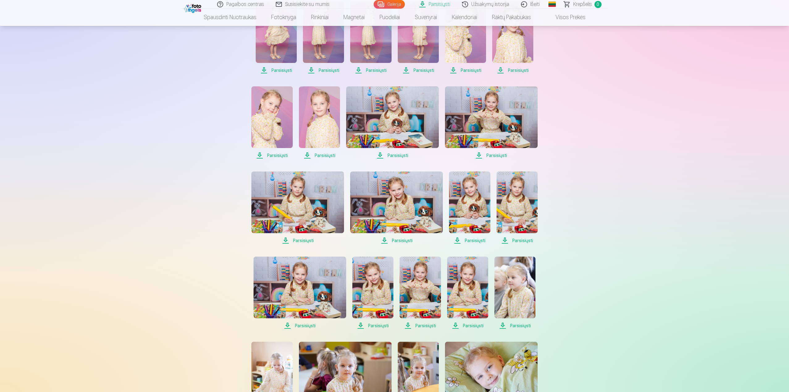
click at [305, 327] on span "Parsisiųsti" at bounding box center [299, 325] width 93 height 7
click at [380, 325] on span "Parsisiųsti" at bounding box center [372, 325] width 41 height 7
click at [427, 326] on span "Parsisiųsti" at bounding box center [419, 325] width 41 height 7
click at [475, 326] on span "Parsisiųsti" at bounding box center [467, 325] width 41 height 7
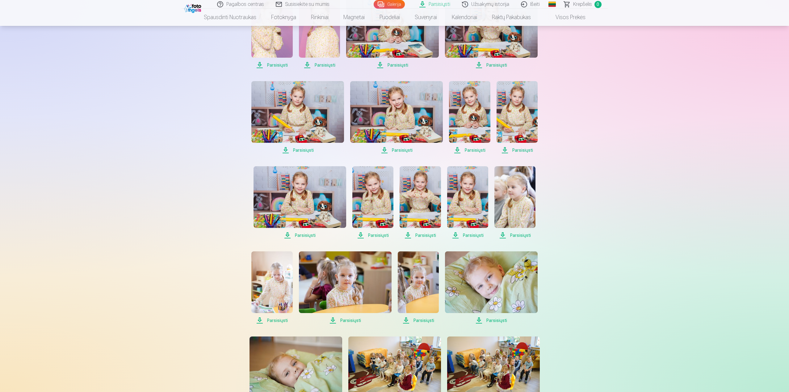
scroll to position [247, 0]
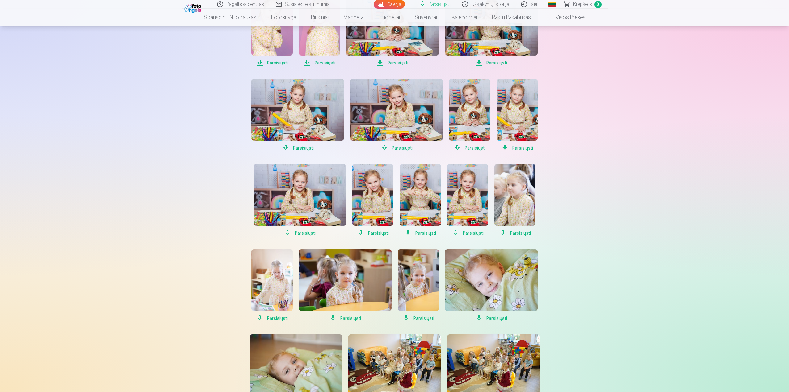
click at [275, 319] on span "Parsisiųsti" at bounding box center [271, 318] width 41 height 7
click at [420, 319] on span "Parsisiųsti" at bounding box center [418, 318] width 41 height 7
click at [491, 319] on span "Parsisiųsti" at bounding box center [491, 318] width 93 height 7
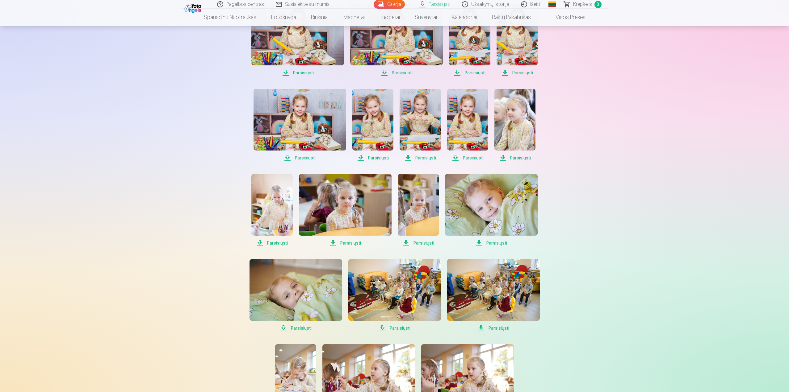
scroll to position [340, 0]
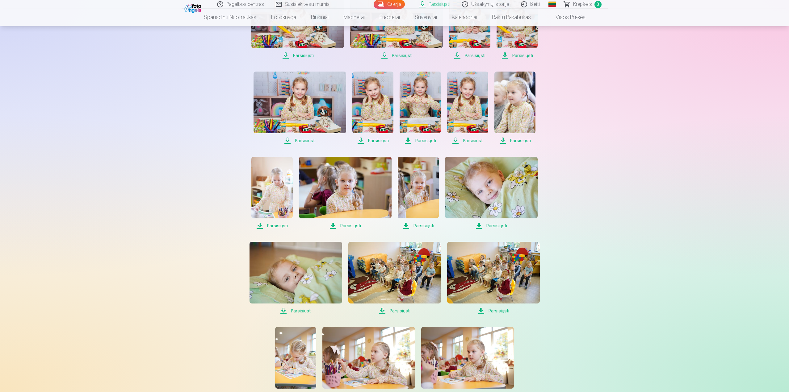
click at [304, 312] on span "Parsisiųsti" at bounding box center [295, 310] width 93 height 7
click at [198, 309] on div "Pagalbos centras Susisiekite su mumis Galerija Parsisiųsti Užsakymų istorija Iš…" at bounding box center [394, 257] width 789 height 1195
click at [416, 278] on img at bounding box center [394, 273] width 93 height 62
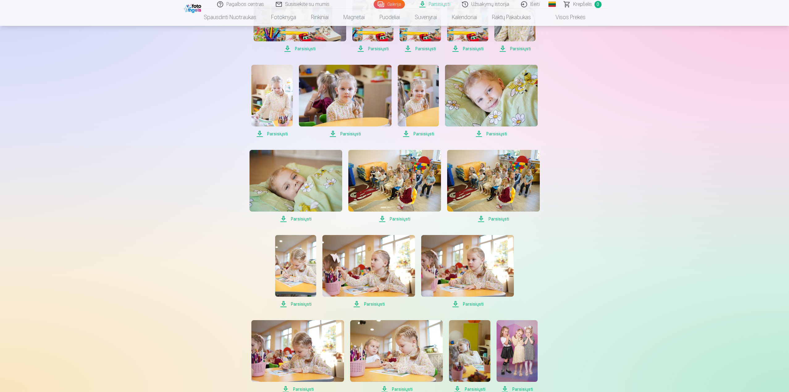
scroll to position [432, 0]
click at [368, 303] on span "Parsisiųsti" at bounding box center [368, 303] width 93 height 7
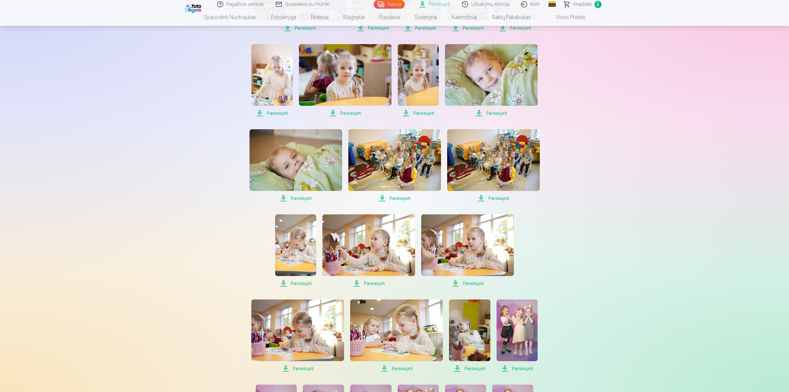
scroll to position [463, 0]
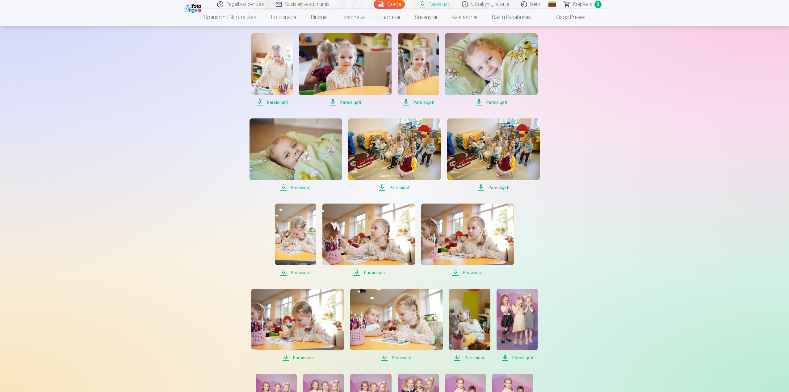
click at [400, 357] on span "Parsisiųsti" at bounding box center [396, 357] width 93 height 7
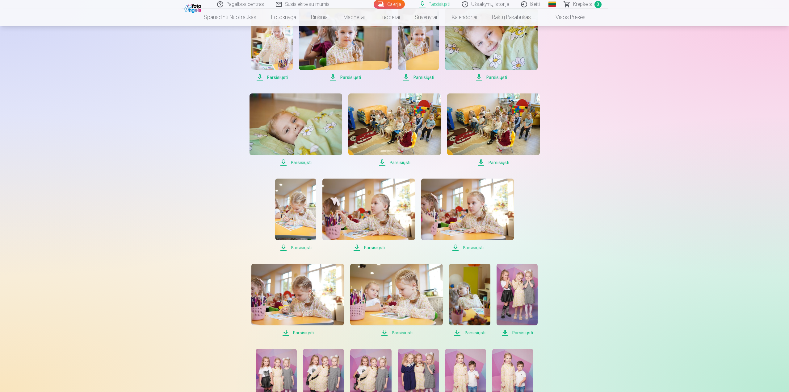
scroll to position [525, 0]
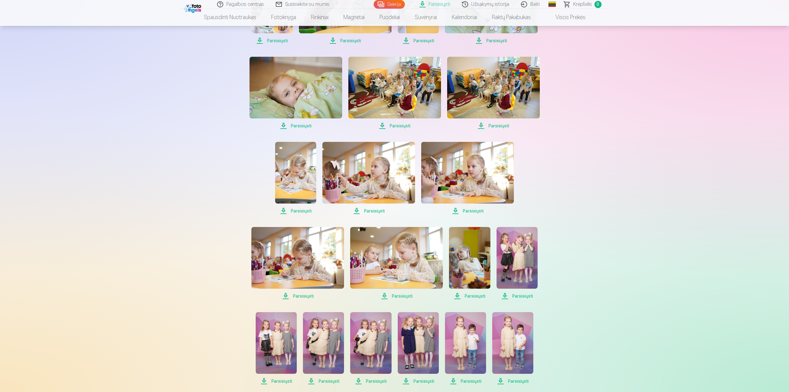
click at [518, 297] on span "Parsisiųsti" at bounding box center [516, 296] width 41 height 7
click at [188, 327] on div "Pagalbos centras Susisiekite su mumis Galerija Parsisiųsti Užsakymų istorija Iš…" at bounding box center [394, 72] width 789 height 1195
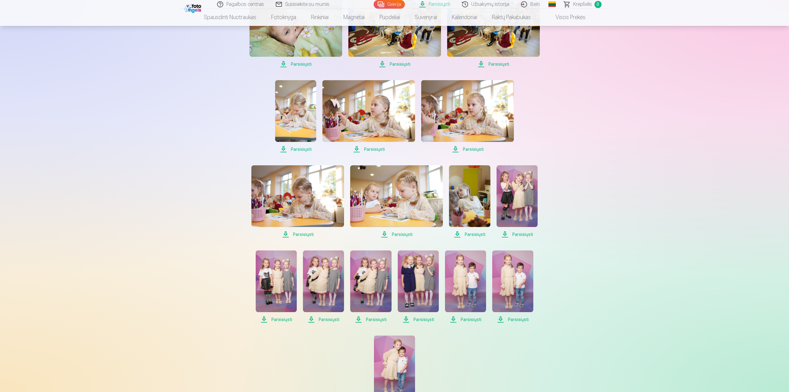
click at [278, 320] on span "Parsisiųsti" at bounding box center [276, 319] width 41 height 7
click at [323, 320] on span "Parsisiųsti" at bounding box center [323, 319] width 41 height 7
click at [369, 320] on span "Parsisiųsti" at bounding box center [370, 319] width 41 height 7
click at [421, 320] on span "Parsisiųsti" at bounding box center [418, 319] width 41 height 7
click at [470, 319] on span "Parsisiųsti" at bounding box center [465, 319] width 41 height 7
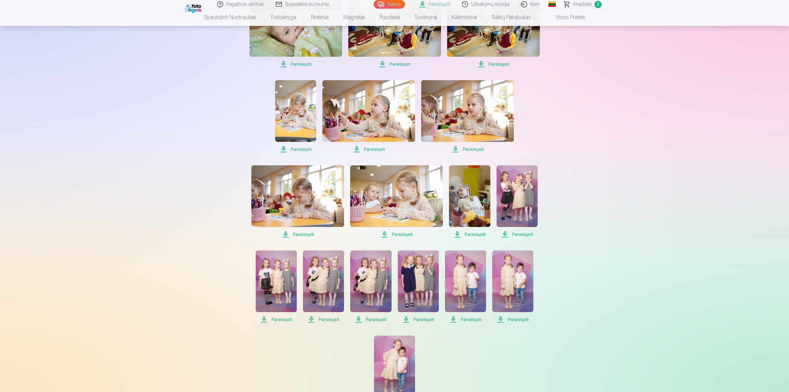
click at [518, 319] on span "Parsisiųsti" at bounding box center [512, 319] width 41 height 7
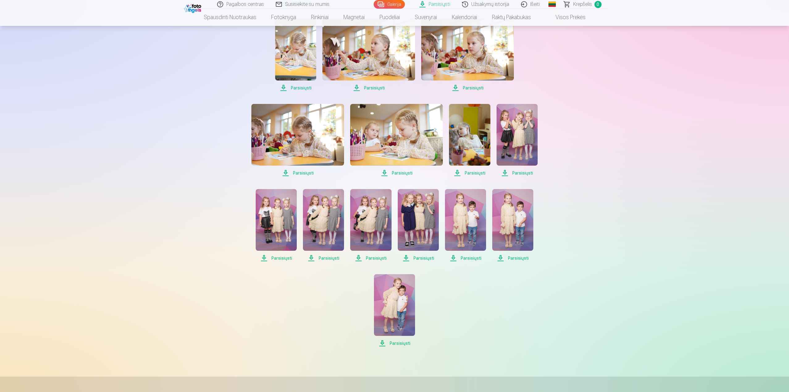
scroll to position [648, 0]
click at [400, 344] on span "Parsisiųsti" at bounding box center [394, 343] width 41 height 7
